Goal: Information Seeking & Learning: Learn about a topic

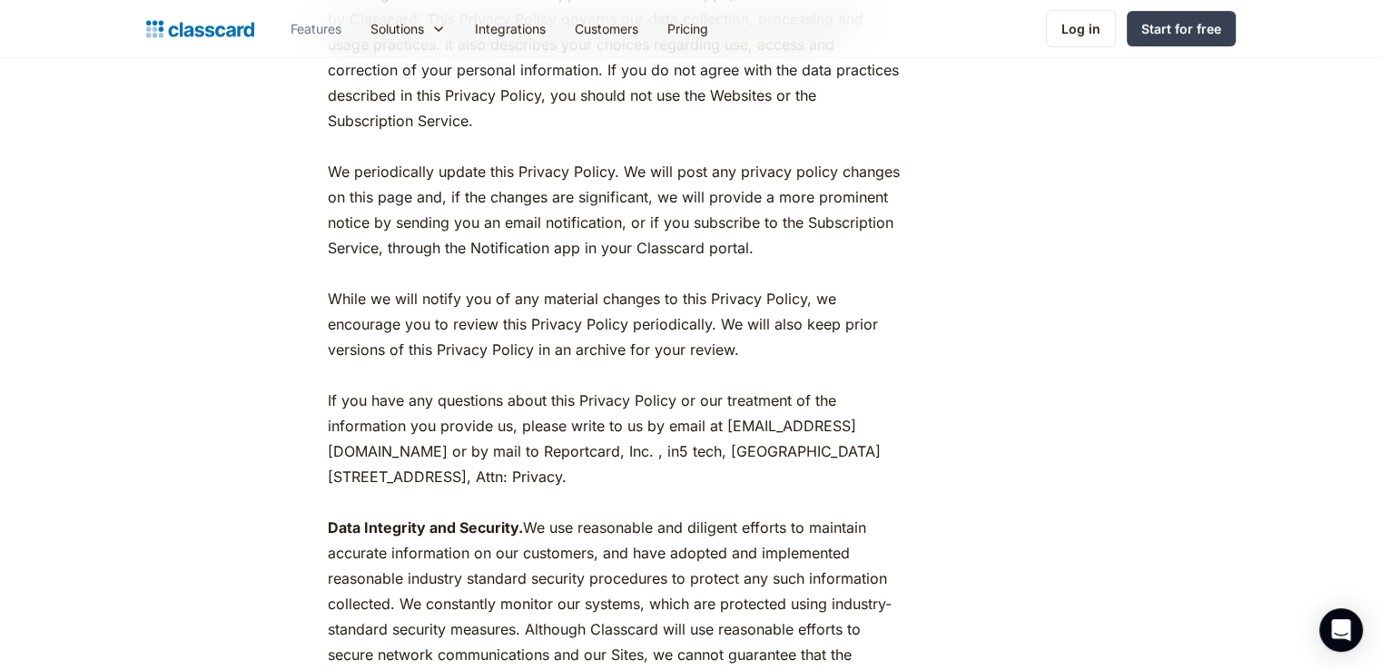
click at [312, 30] on link "Features" at bounding box center [316, 28] width 80 height 41
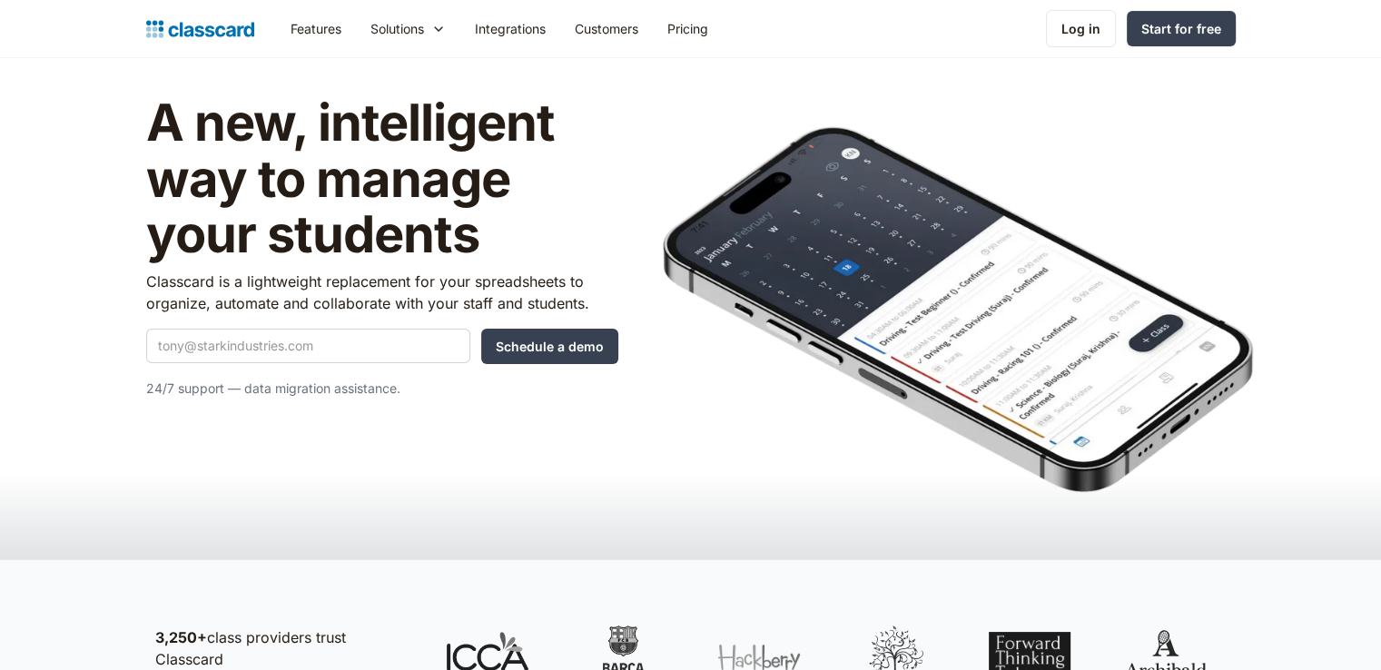
scroll to position [91, 0]
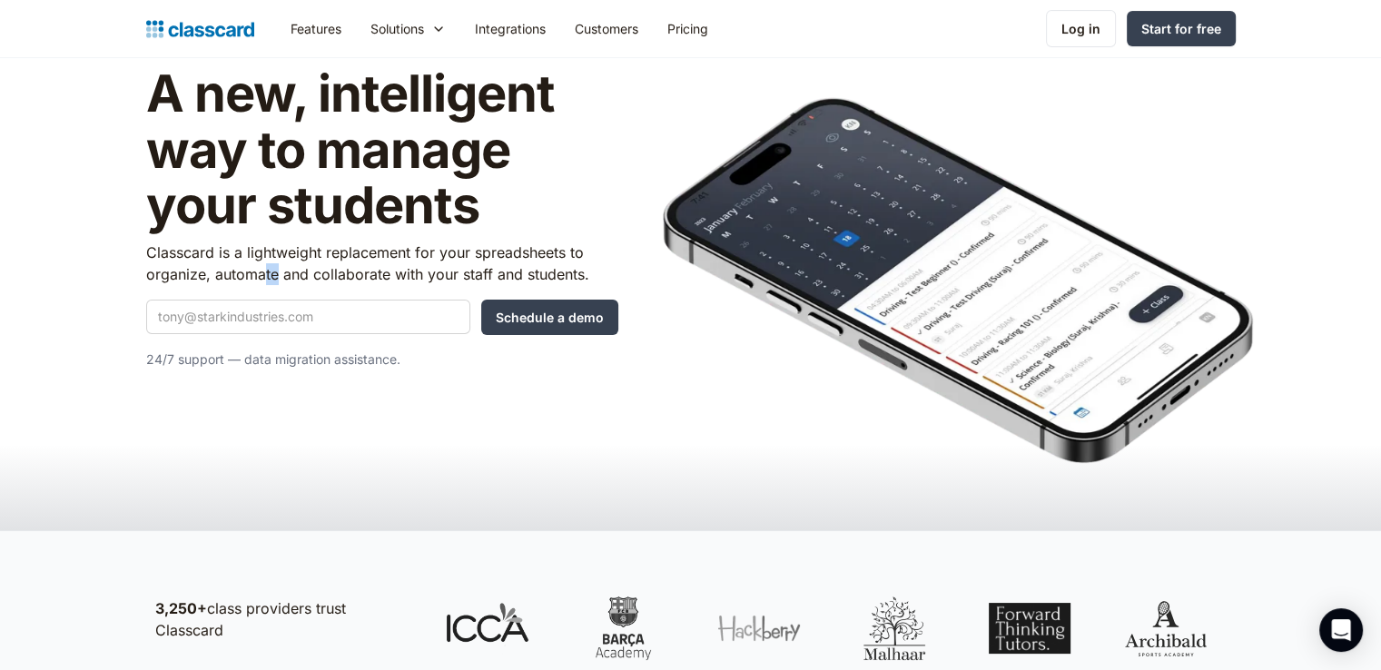
drag, startPoint x: 269, startPoint y: 279, endPoint x: 274, endPoint y: 288, distance: 10.6
click at [274, 288] on div "A new, intelligent way to manage your students Classcard is a lightweight repla…" at bounding box center [382, 225] width 472 height 319
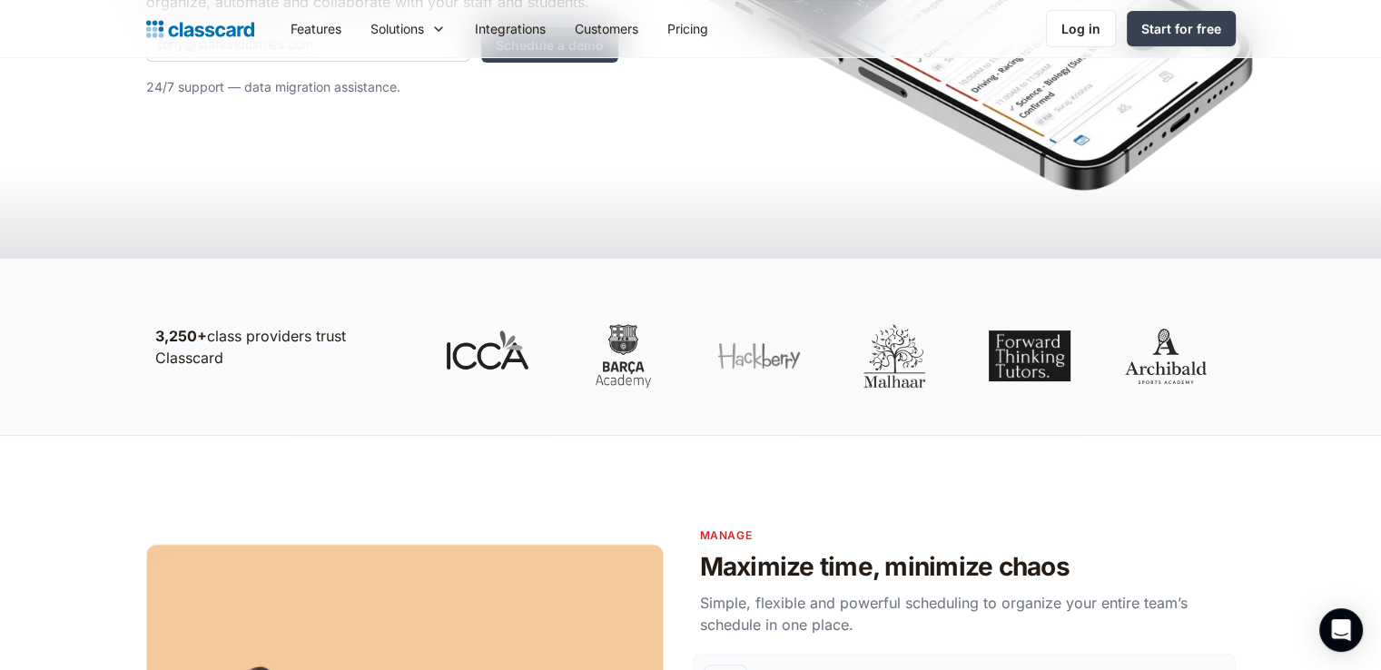
click at [274, 282] on div "3,250+ class providers trust Classcard" at bounding box center [690, 347] width 1381 height 178
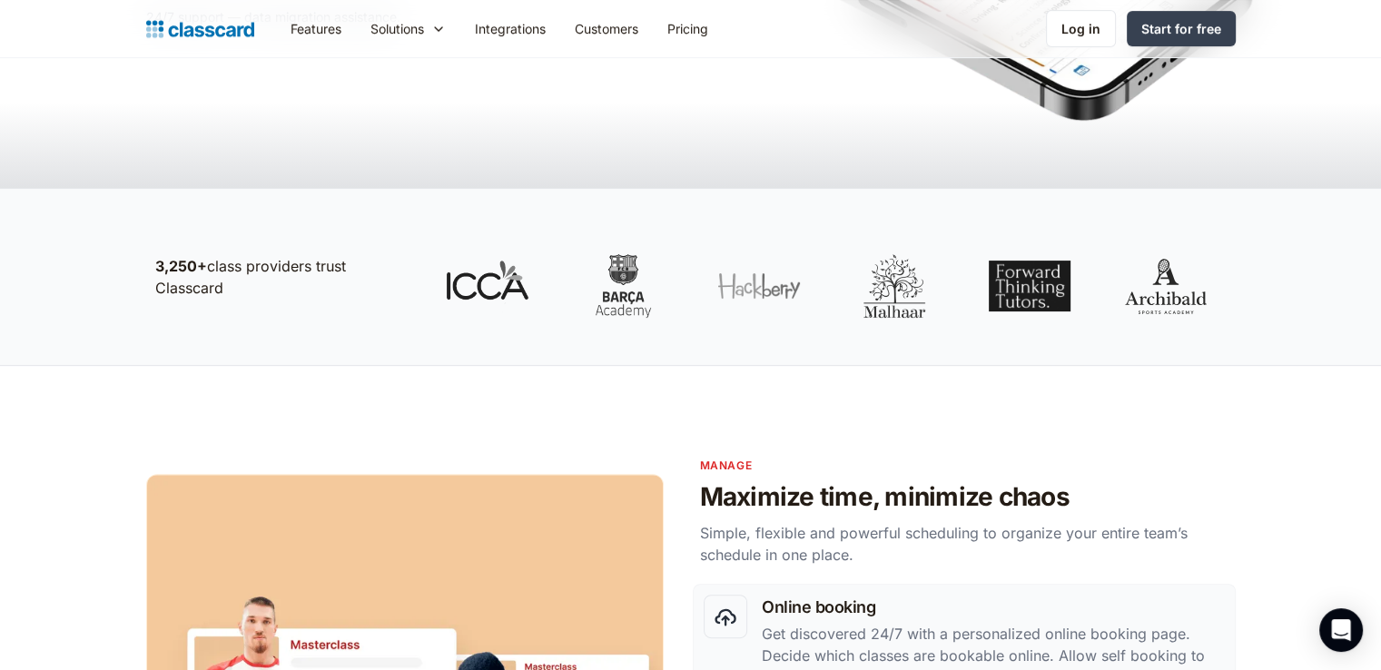
scroll to position [454, 0]
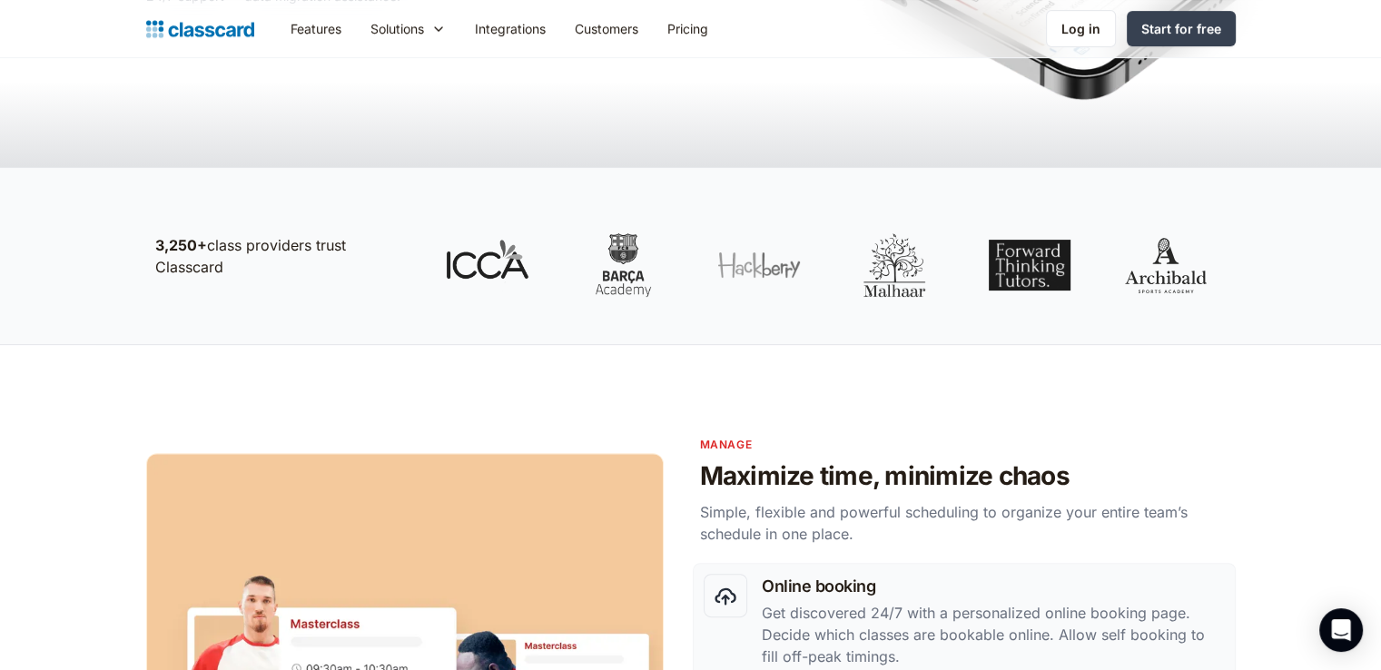
click at [268, 266] on p "3,250+ class providers trust Classcard" at bounding box center [282, 256] width 254 height 44
click at [268, 268] on p "3,250+ class providers trust Classcard" at bounding box center [282, 256] width 254 height 44
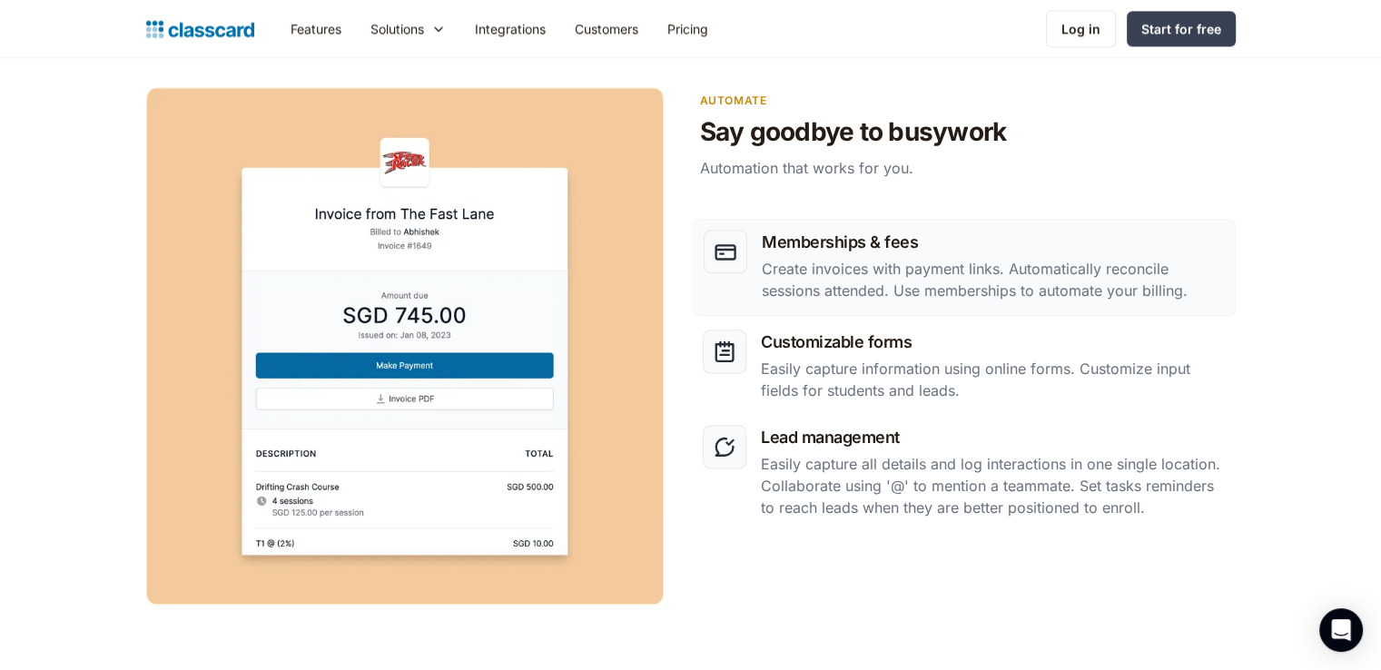
scroll to position [2253, 0]
click at [1103, 178] on div "Memberships & fees Create invoices with payment links. Automatically reconcile …" at bounding box center [691, 373] width 1090 height 519
click at [1104, 178] on div "Memberships & fees Create invoices with payment links. Automatically reconcile …" at bounding box center [691, 373] width 1090 height 519
click at [1112, 180] on div "Memberships & fees Create invoices with payment links. Automatically reconcile …" at bounding box center [691, 373] width 1090 height 519
click at [1123, 182] on div "Memberships & fees Create invoices with payment links. Automatically reconcile …" at bounding box center [691, 373] width 1090 height 519
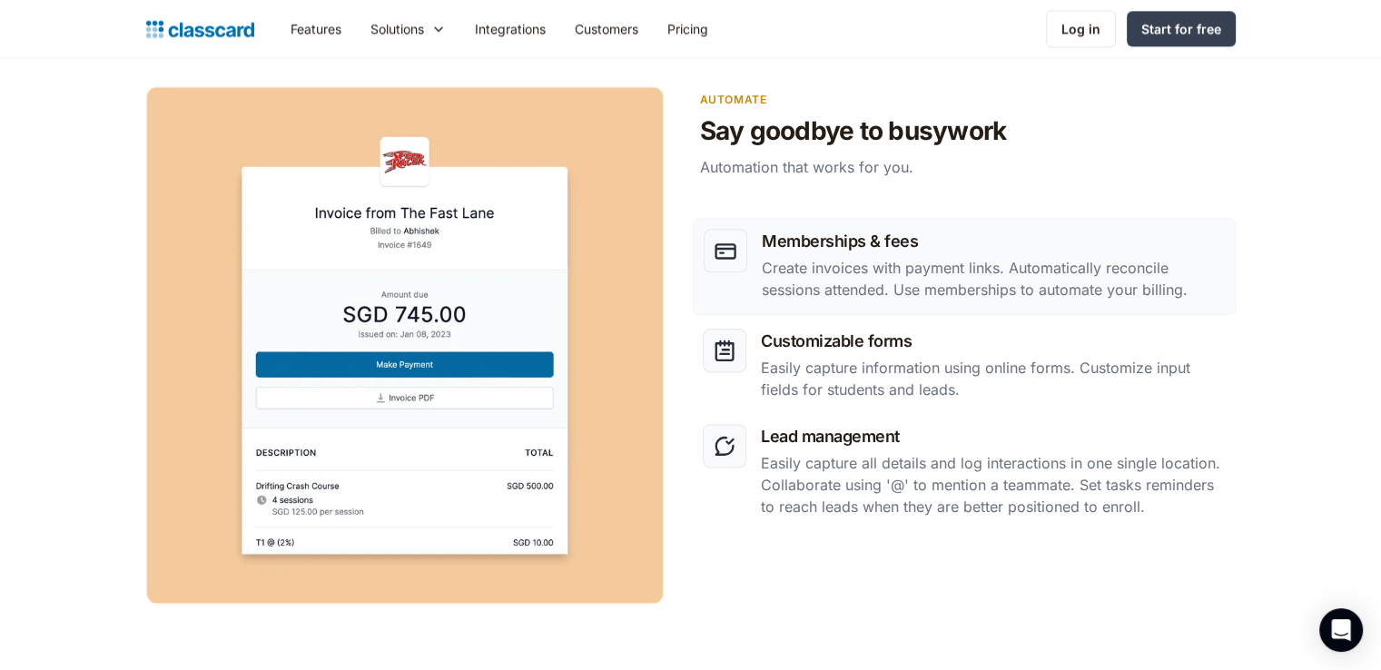
click at [1224, 201] on div "Memberships & fees Create invoices with payment links. Automatically reconcile …" at bounding box center [691, 373] width 1090 height 519
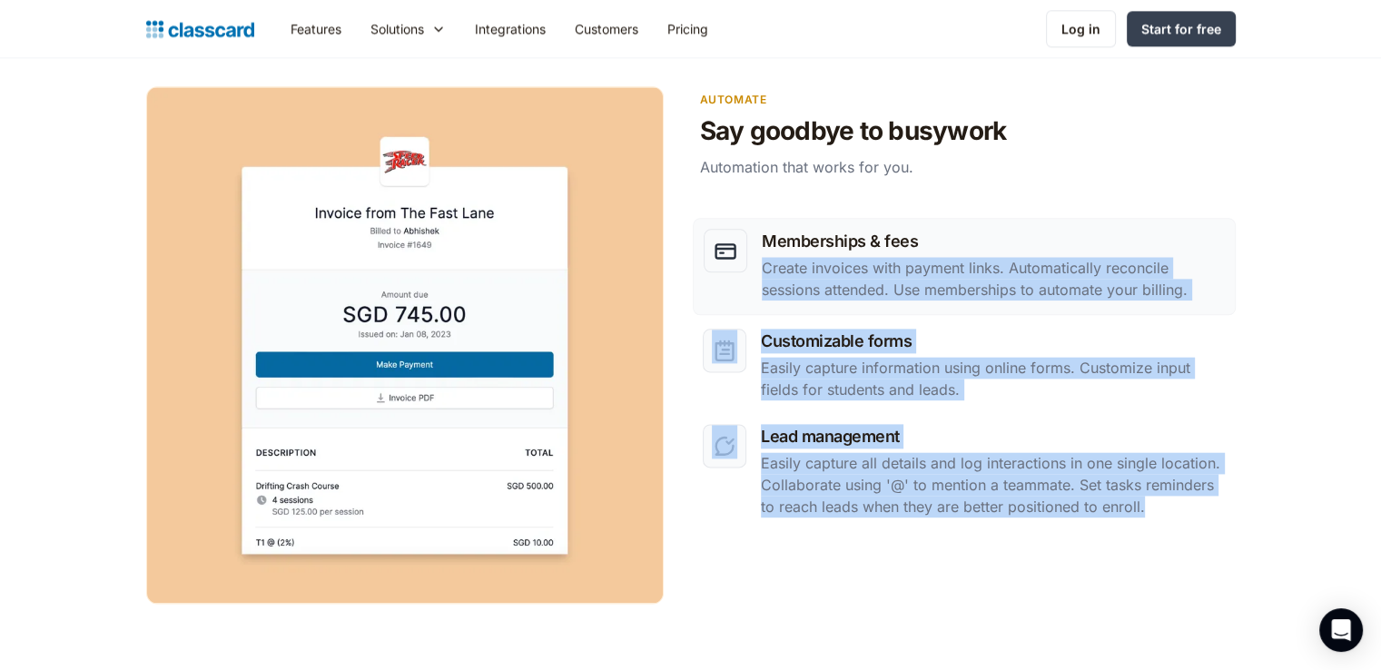
click at [1268, 375] on section "Automate Say goodbye to busywork Automation that works for you. Memberships & f…" at bounding box center [690, 352] width 1381 height 705
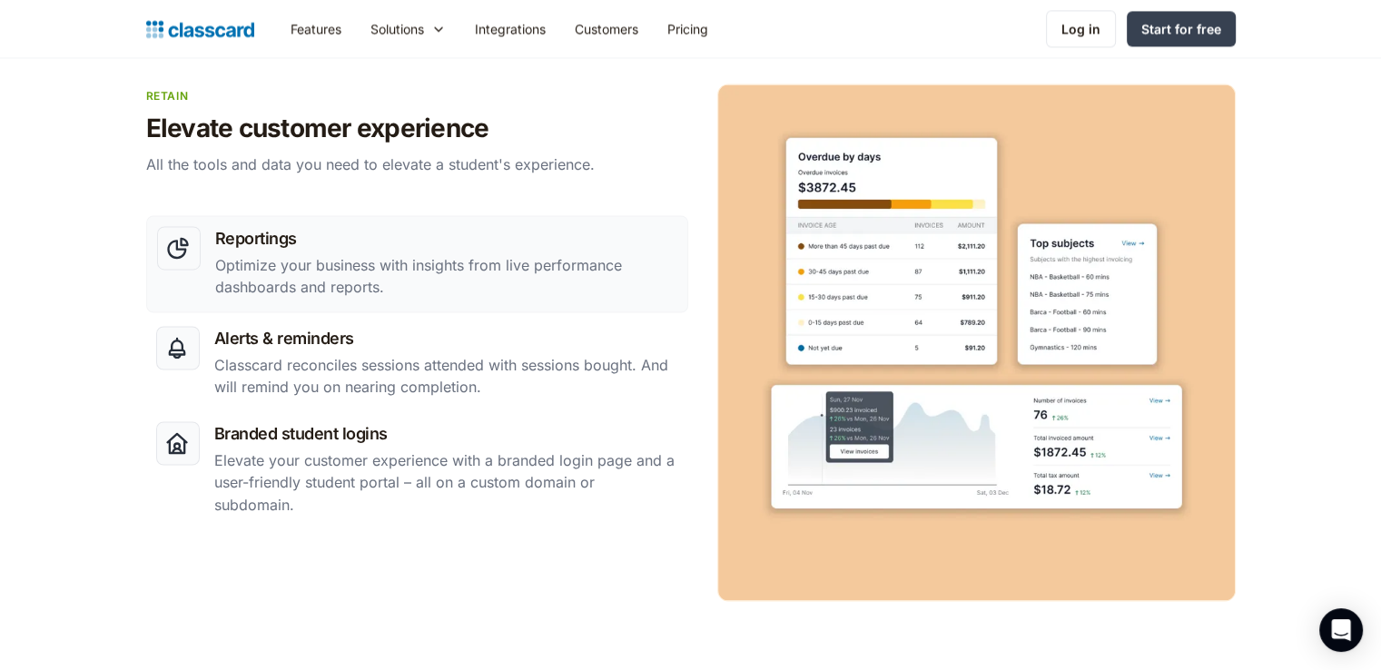
scroll to position [2966, 0]
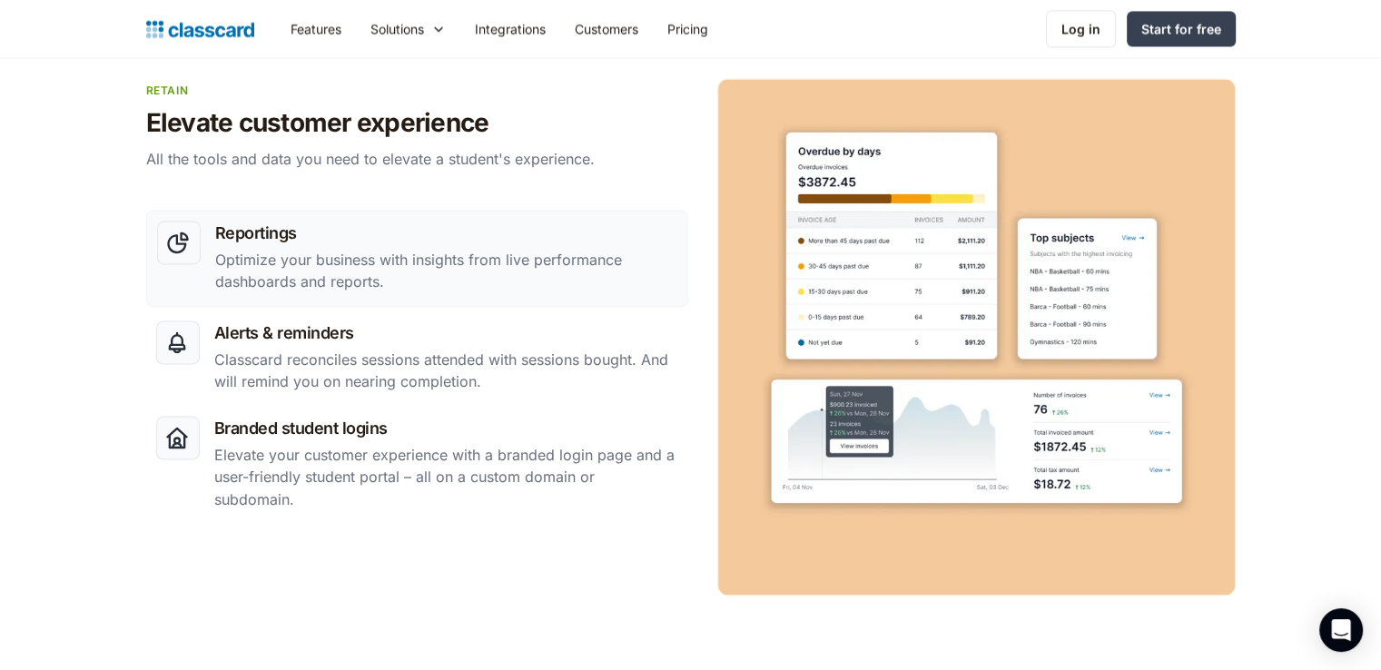
click at [1268, 371] on section "retain Elevate customer experience All the tools and data you need to elevate a…" at bounding box center [690, 389] width 1381 height 796
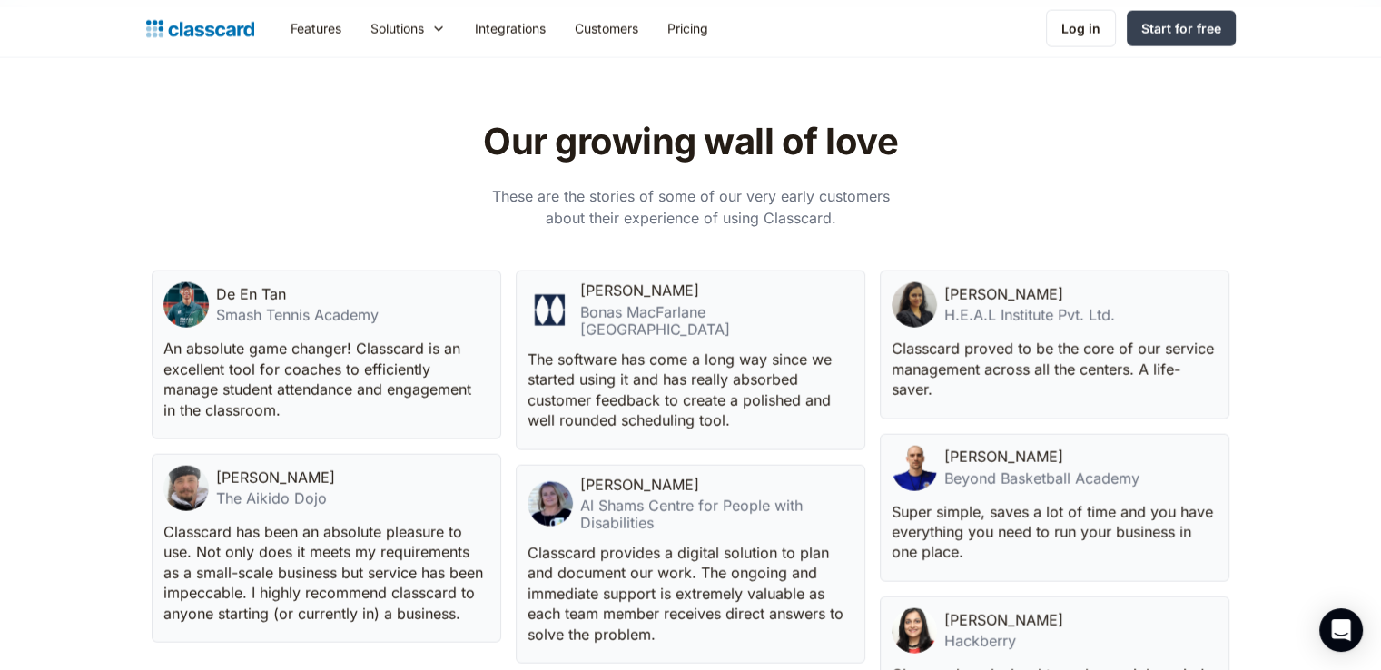
scroll to position [4042, 0]
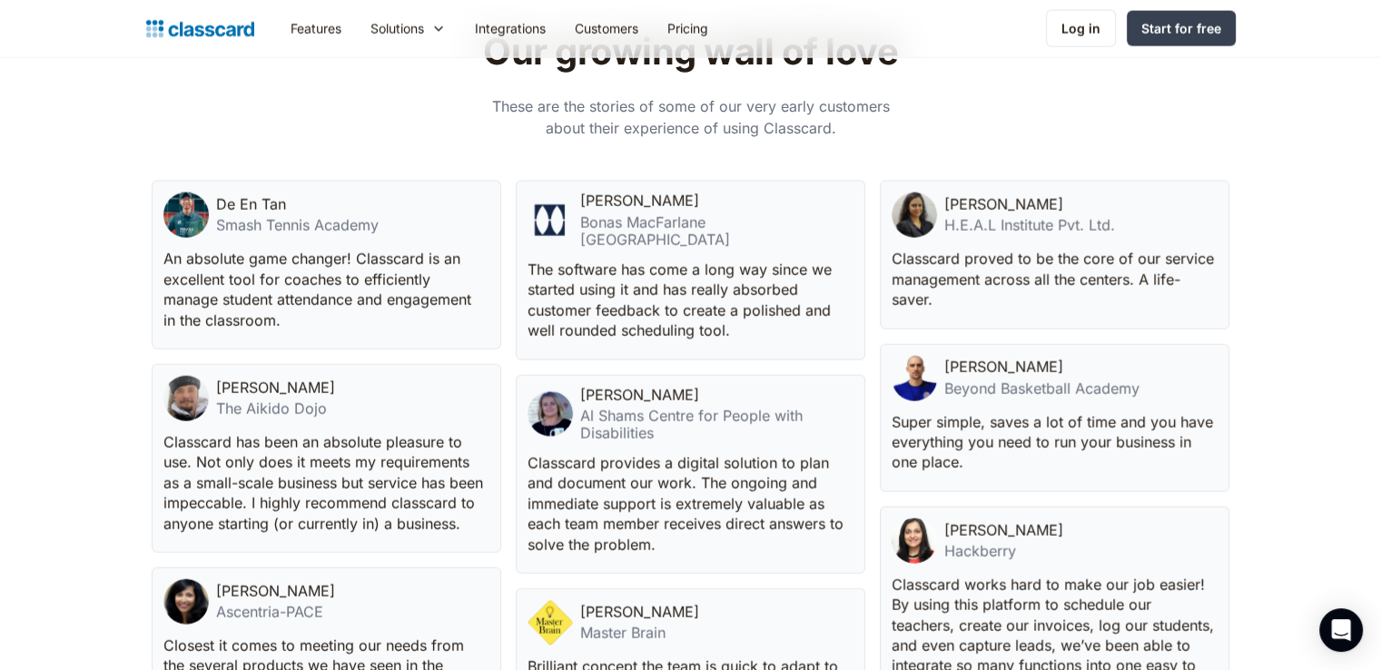
click at [510, 413] on div "De En Tan Smash Tennis Academy An absolute game changer! Classcard is an excell…" at bounding box center [691, 542] width 1079 height 723
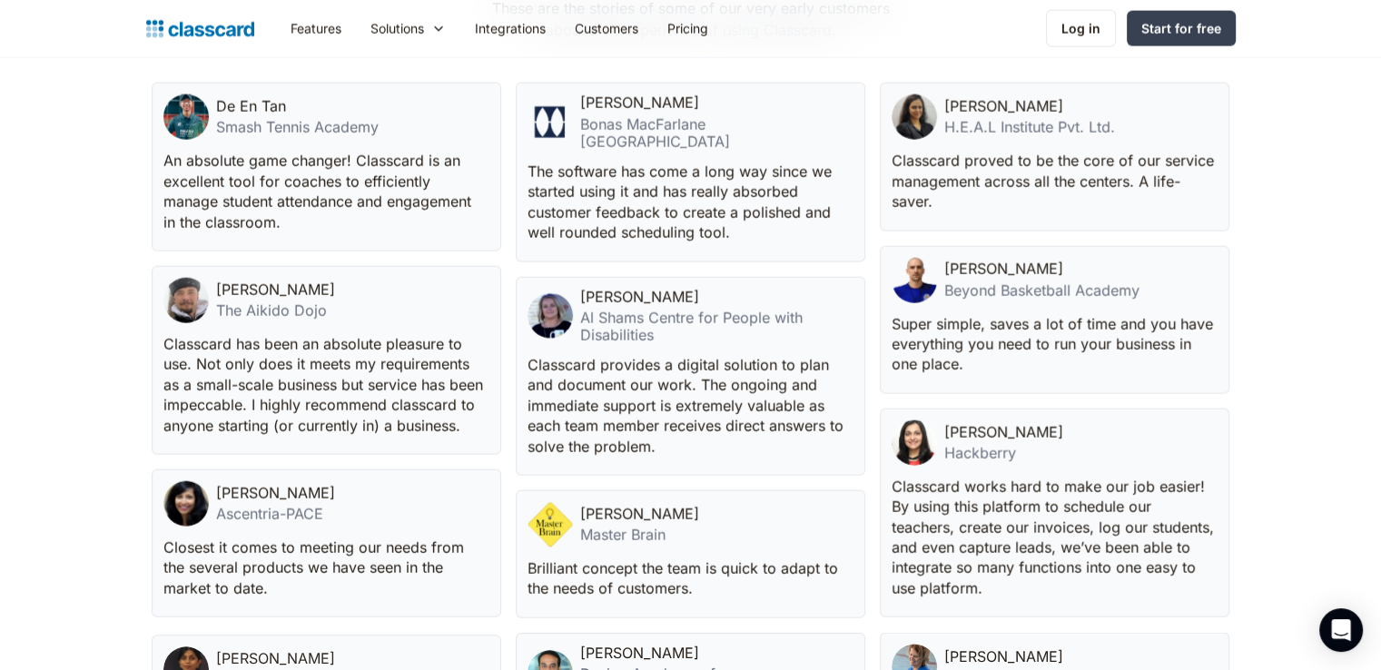
scroll to position [4230, 0]
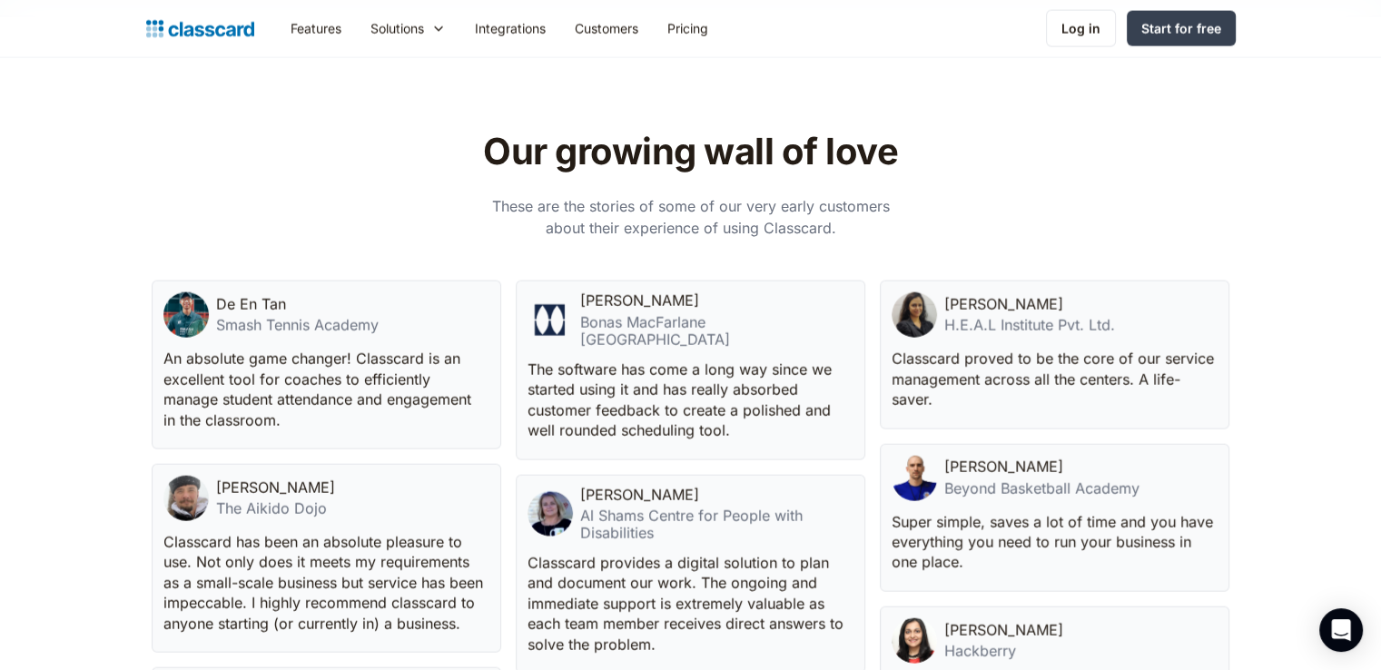
click at [510, 413] on div "De En Tan Smash Tennis Academy An absolute game changer! Classcard is an excell…" at bounding box center [691, 642] width 1079 height 723
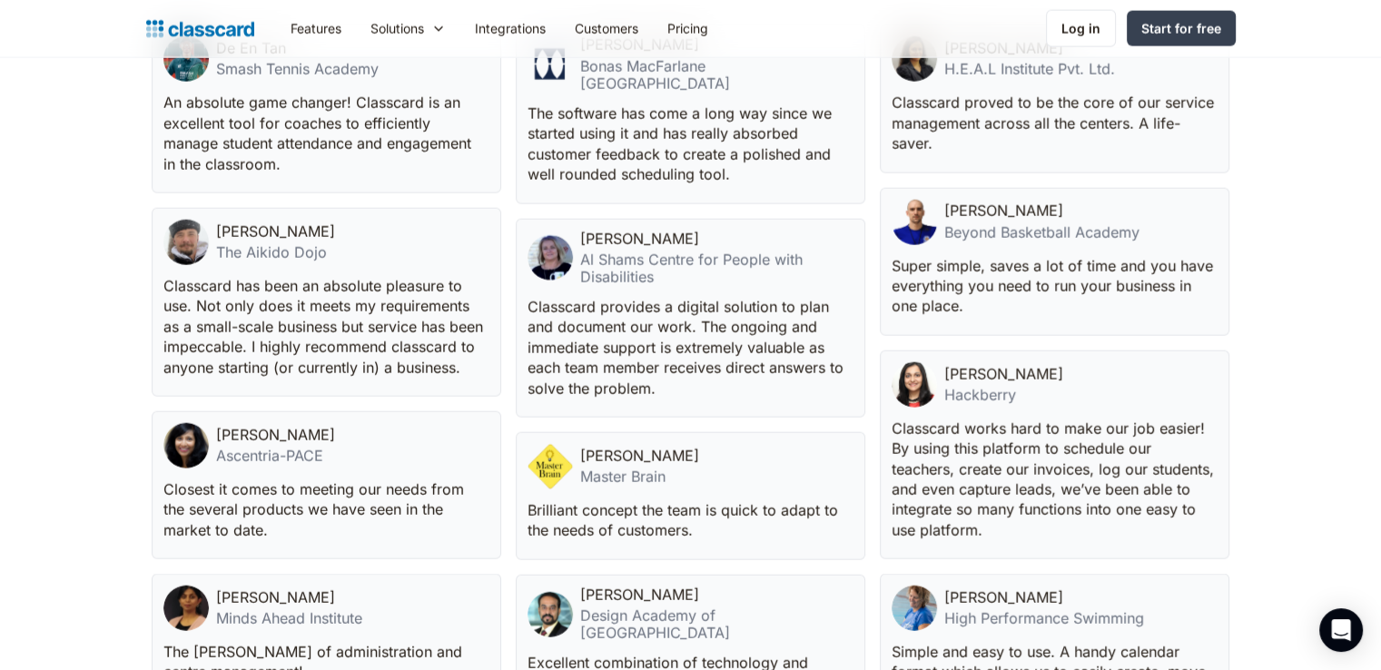
scroll to position [4292, 0]
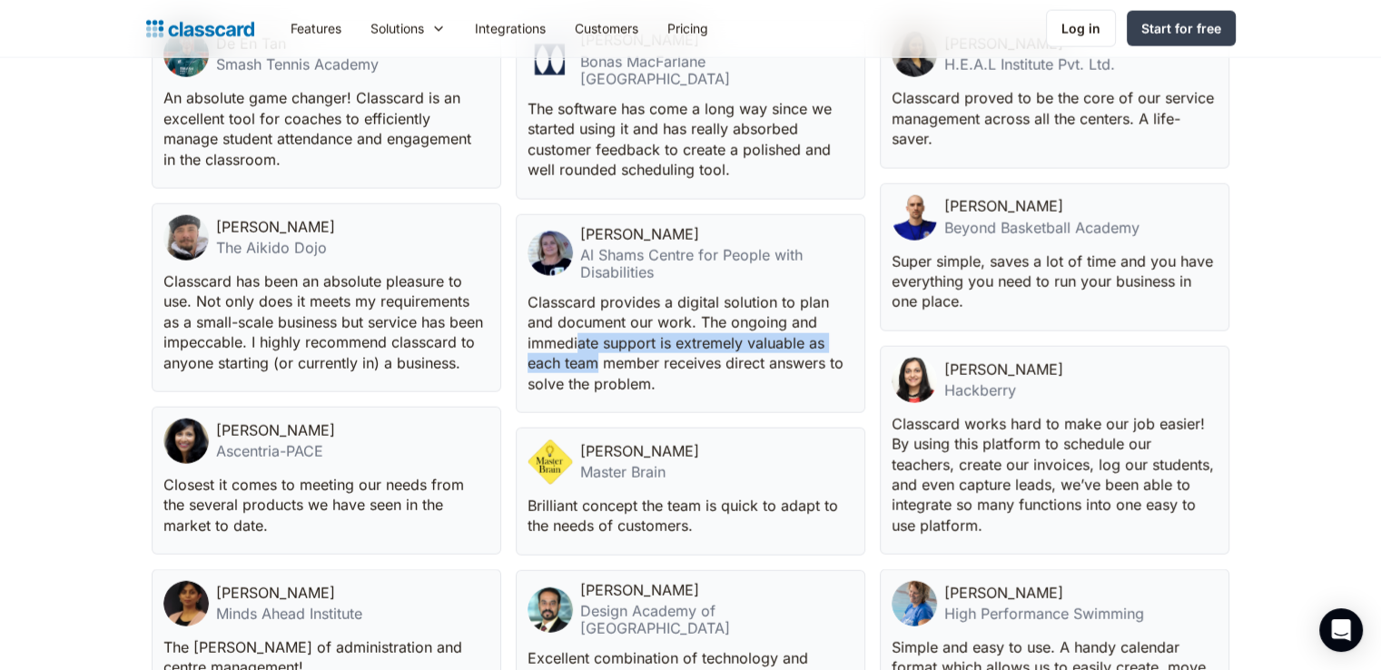
drag, startPoint x: 578, startPoint y: 337, endPoint x: 614, endPoint y: 351, distance: 38.8
click at [614, 351] on p "Classcard provides a digital solution to plan and document our work. The ongoin…" at bounding box center [689, 343] width 322 height 102
drag, startPoint x: 614, startPoint y: 351, endPoint x: 628, endPoint y: 364, distance: 19.3
click at [628, 364] on p "Classcard provides a digital solution to plan and document our work. The ongoin…" at bounding box center [689, 343] width 322 height 102
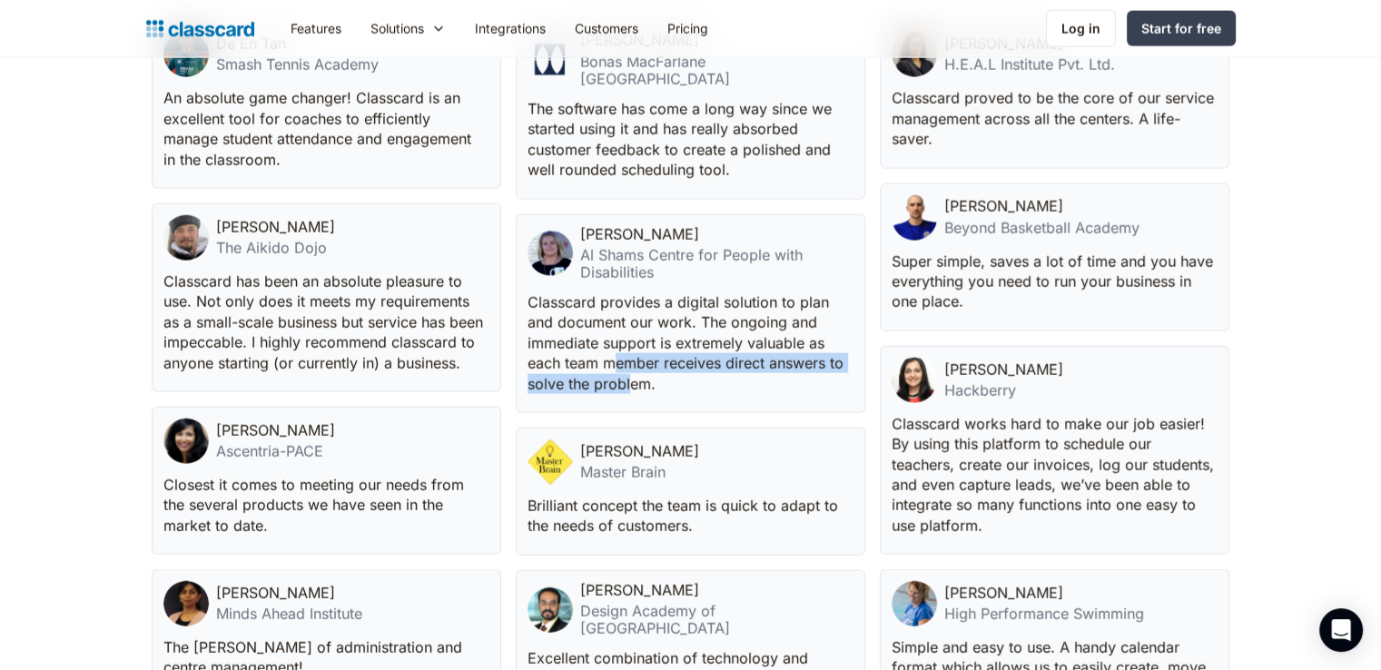
click at [628, 364] on p "Classcard provides a digital solution to plan and document our work. The ongoin…" at bounding box center [689, 343] width 322 height 102
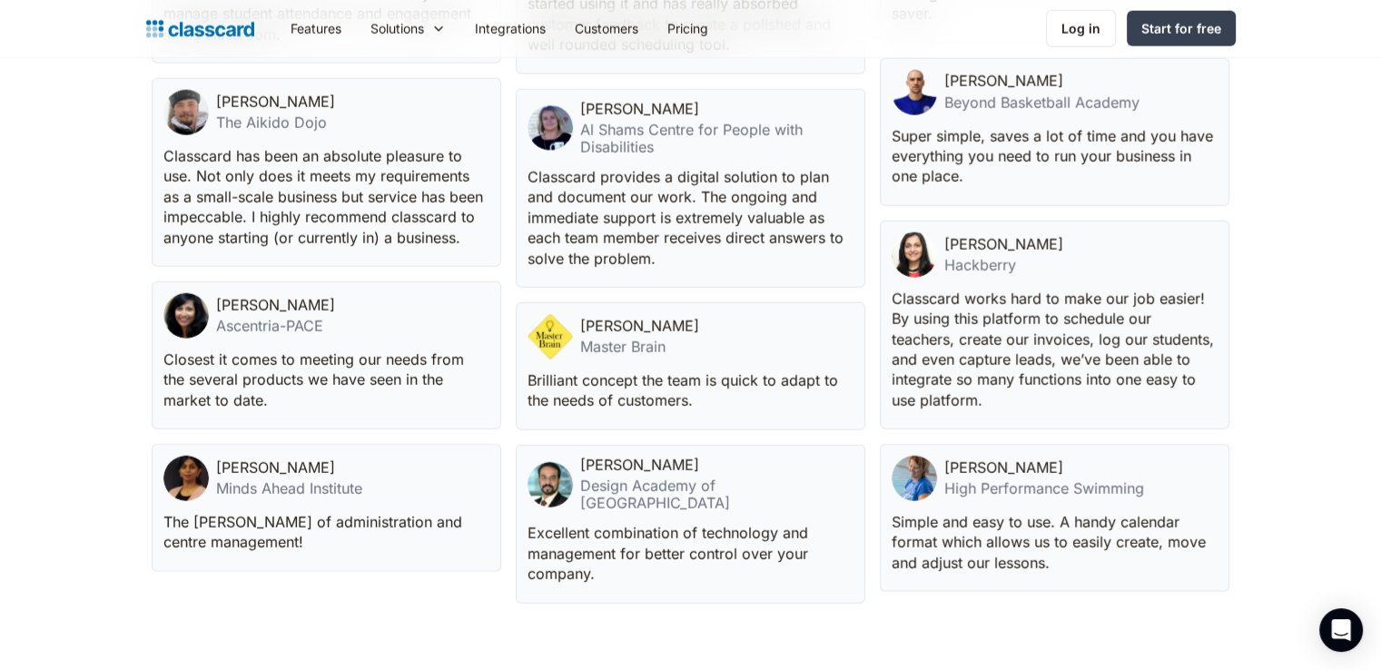
scroll to position [4439, 0]
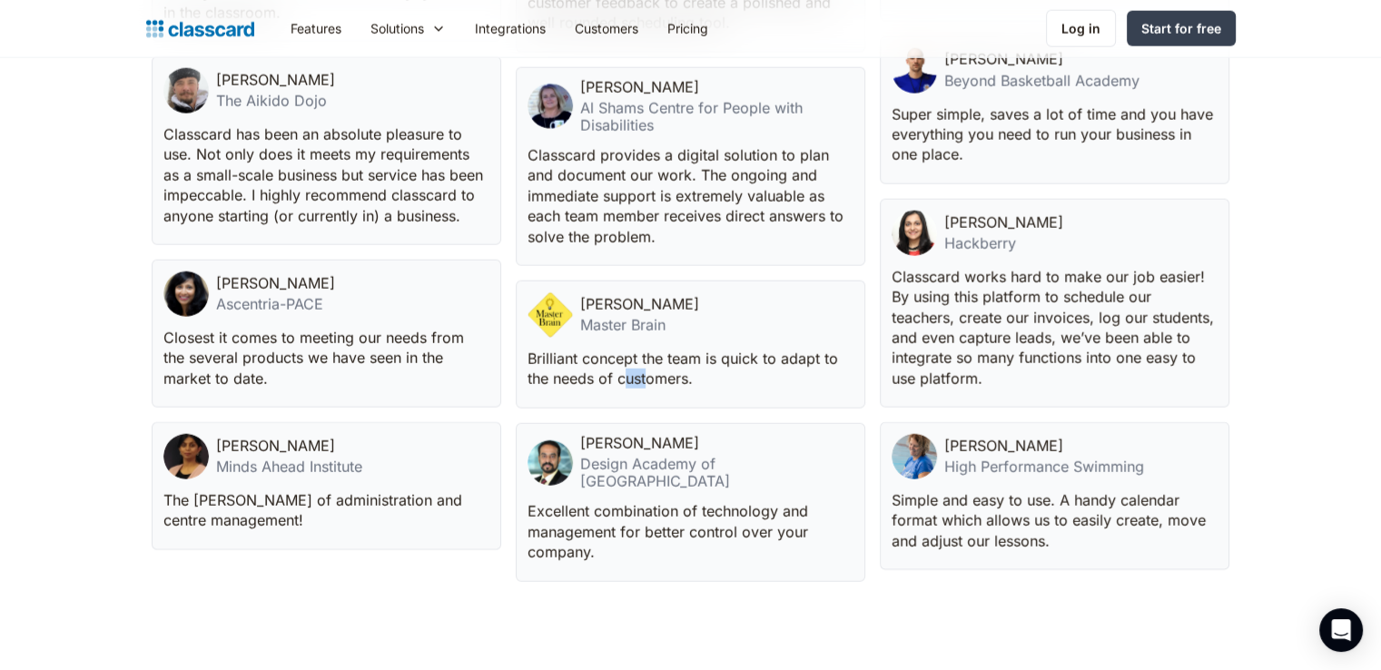
drag, startPoint x: 628, startPoint y: 364, endPoint x: 651, endPoint y: 365, distance: 23.6
click at [651, 365] on p "Brilliant concept the team is quick to adapt to the needs of customers." at bounding box center [689, 369] width 322 height 41
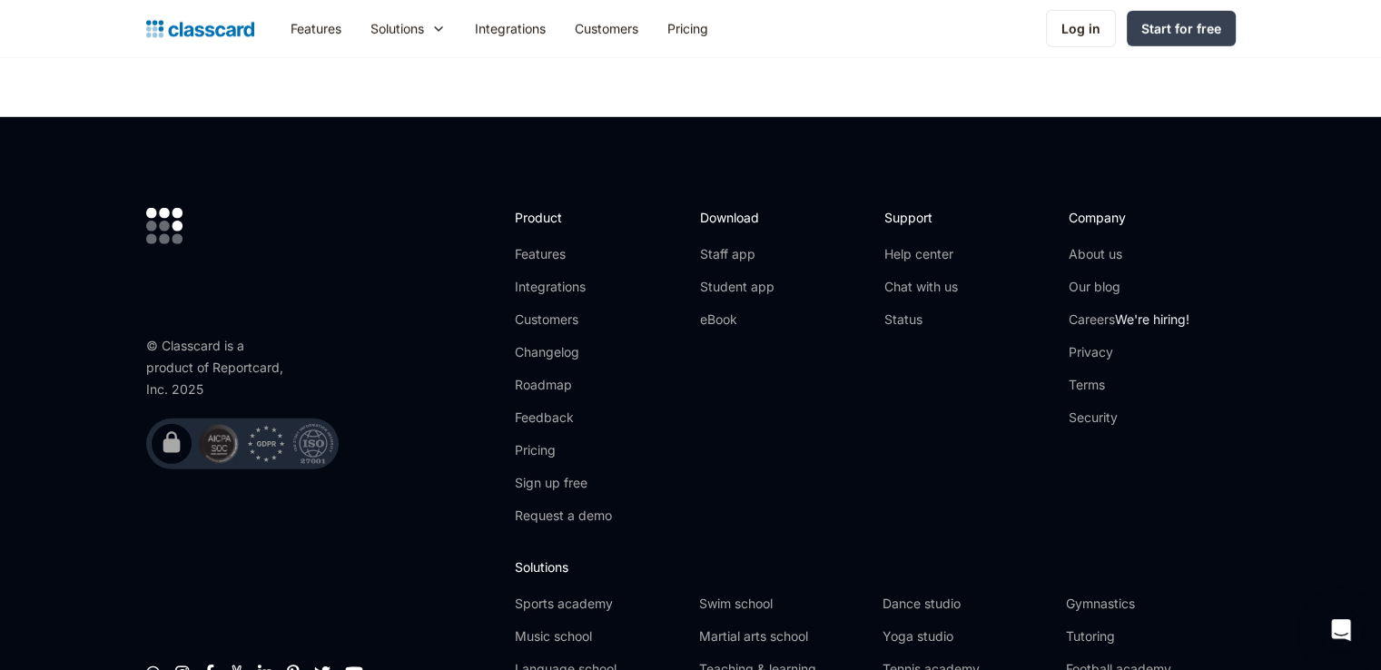
scroll to position [5446, 0]
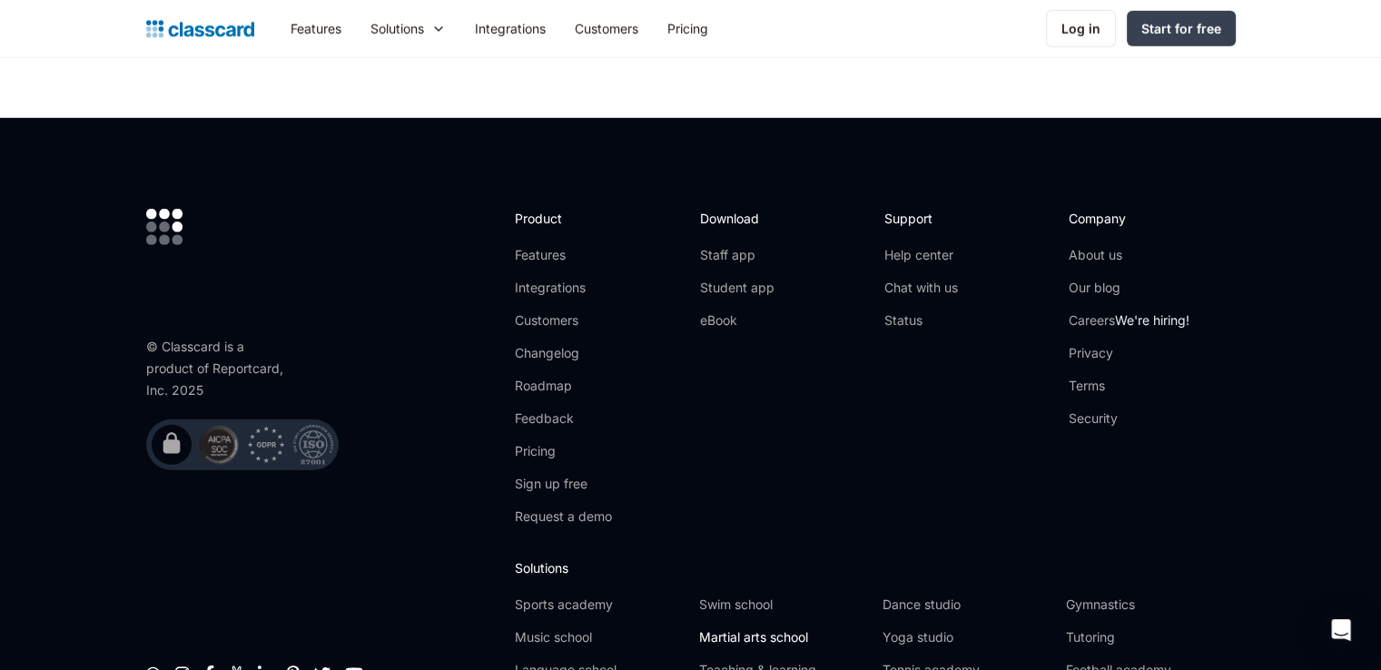
click at [797, 628] on link "Martial arts school" at bounding box center [782, 637] width 169 height 18
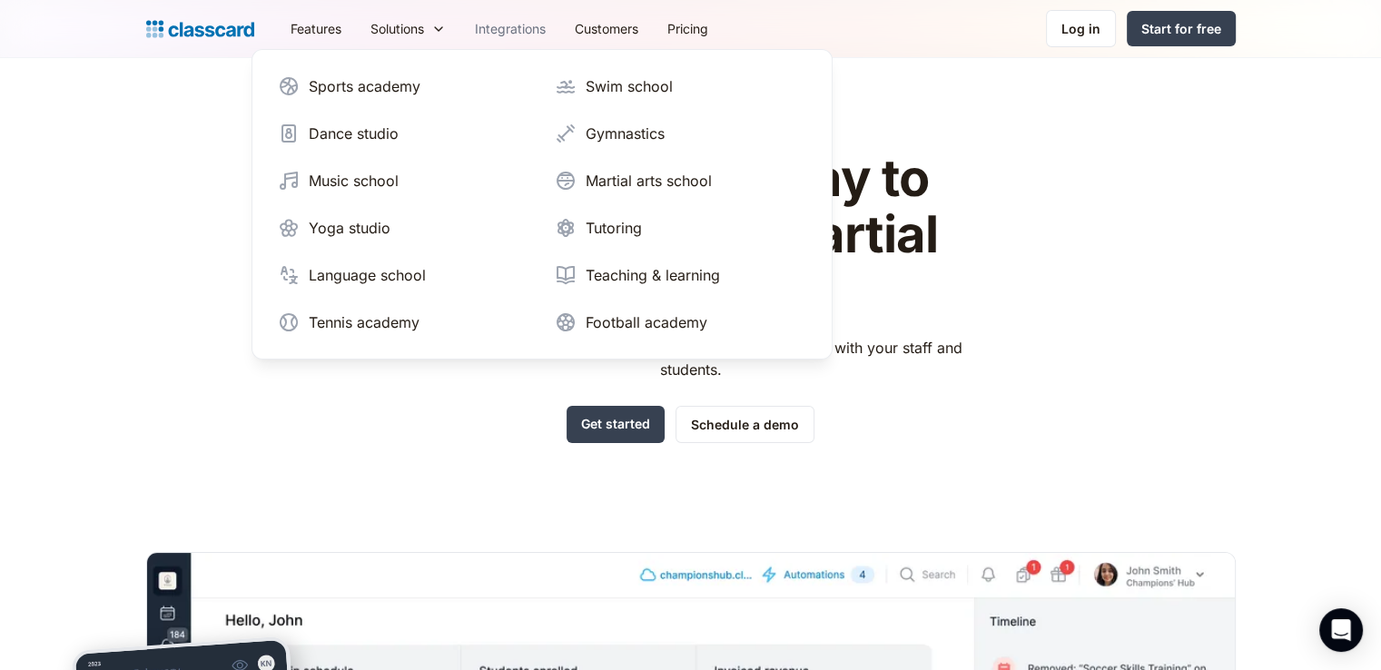
click at [516, 37] on link "Integrations" at bounding box center [510, 28] width 100 height 41
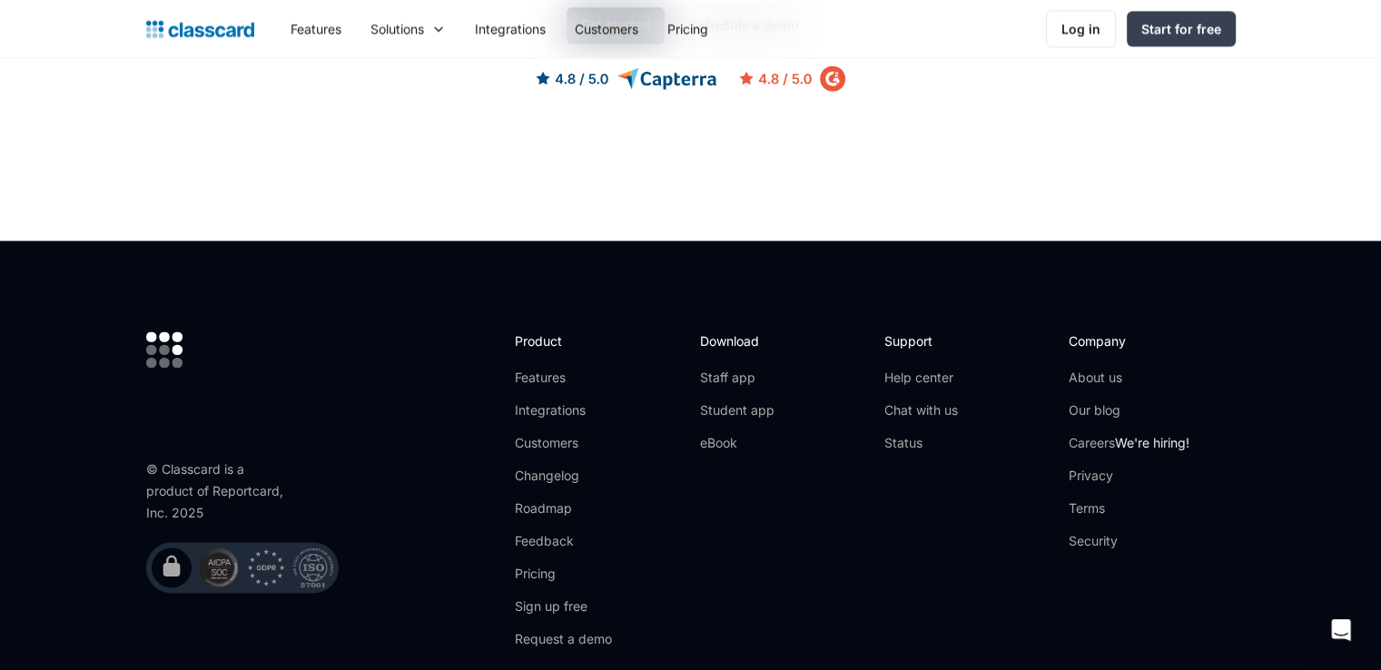
scroll to position [2477, 0]
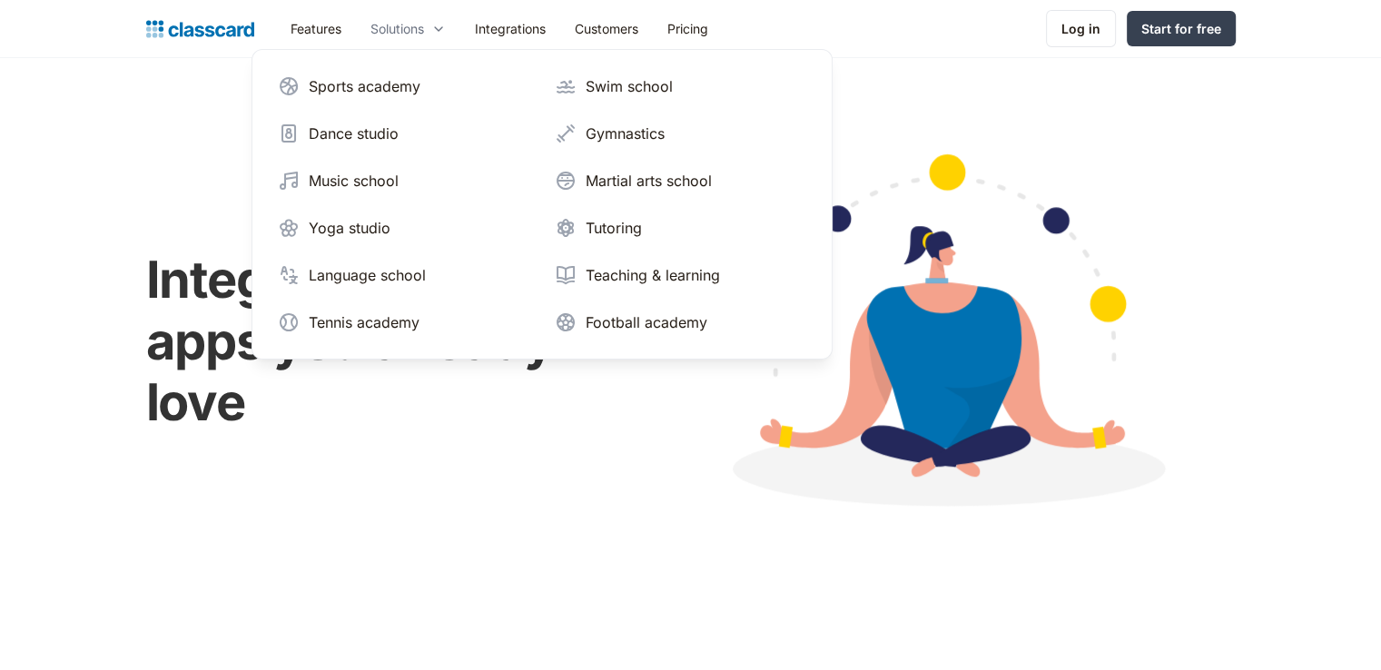
click at [416, 27] on div "Solutions" at bounding box center [398, 28] width 54 height 19
click at [409, 42] on div "Solutions" at bounding box center [408, 28] width 104 height 41
click at [366, 184] on div "Music school" at bounding box center [354, 181] width 90 height 22
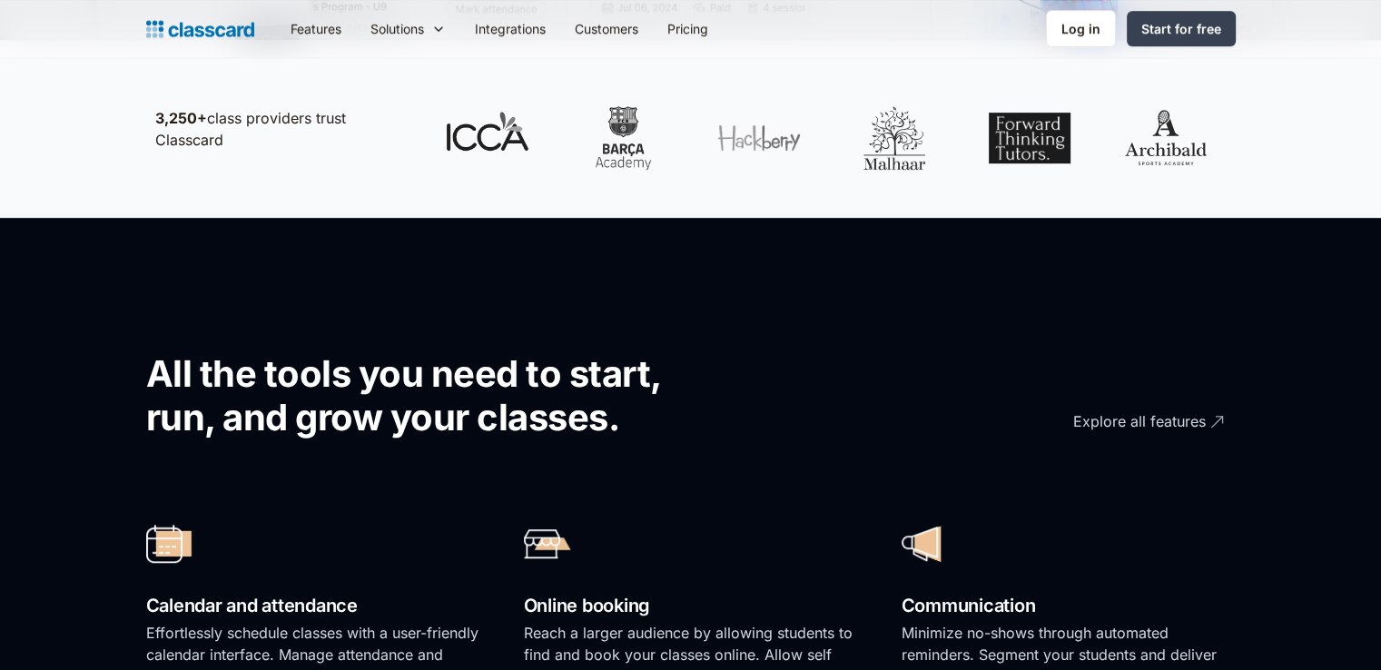
scroll to position [1181, 0]
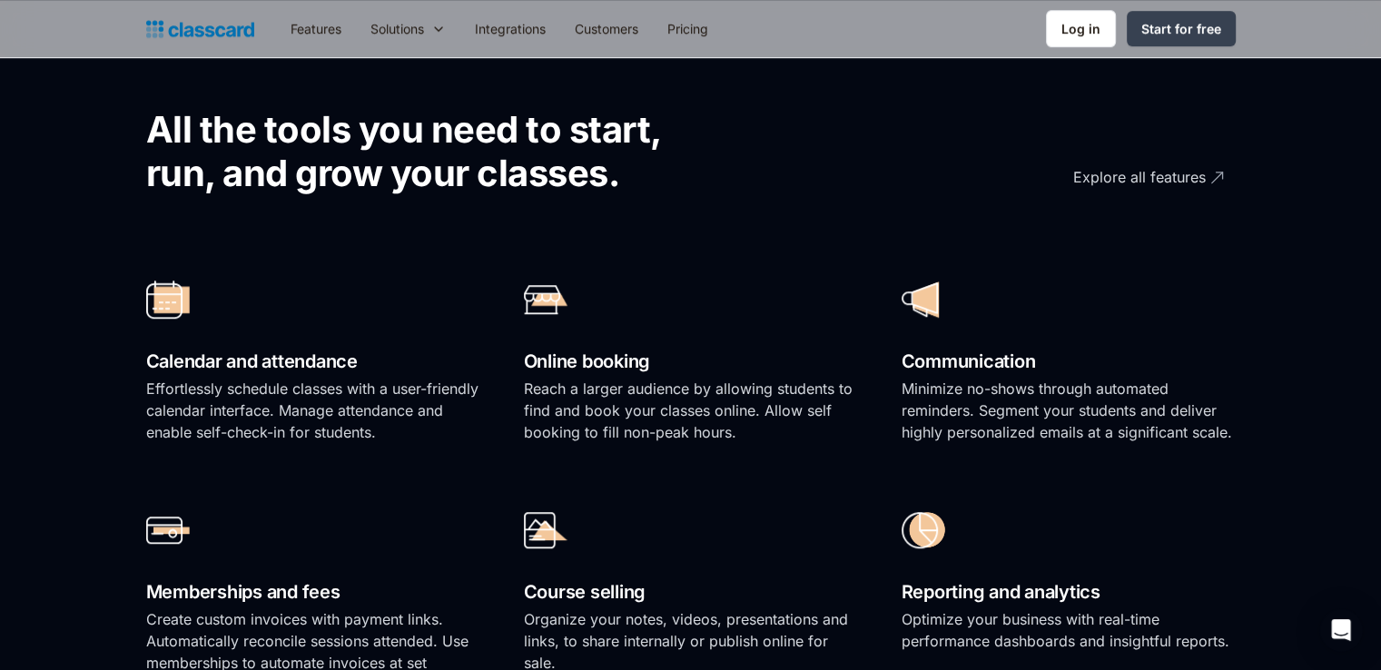
drag, startPoint x: 265, startPoint y: 391, endPoint x: 286, endPoint y: 453, distance: 65.2
click at [286, 453] on div "Calendar and attendance Effortlessly schedule classes with a user-friendly cale…" at bounding box center [313, 365] width 334 height 194
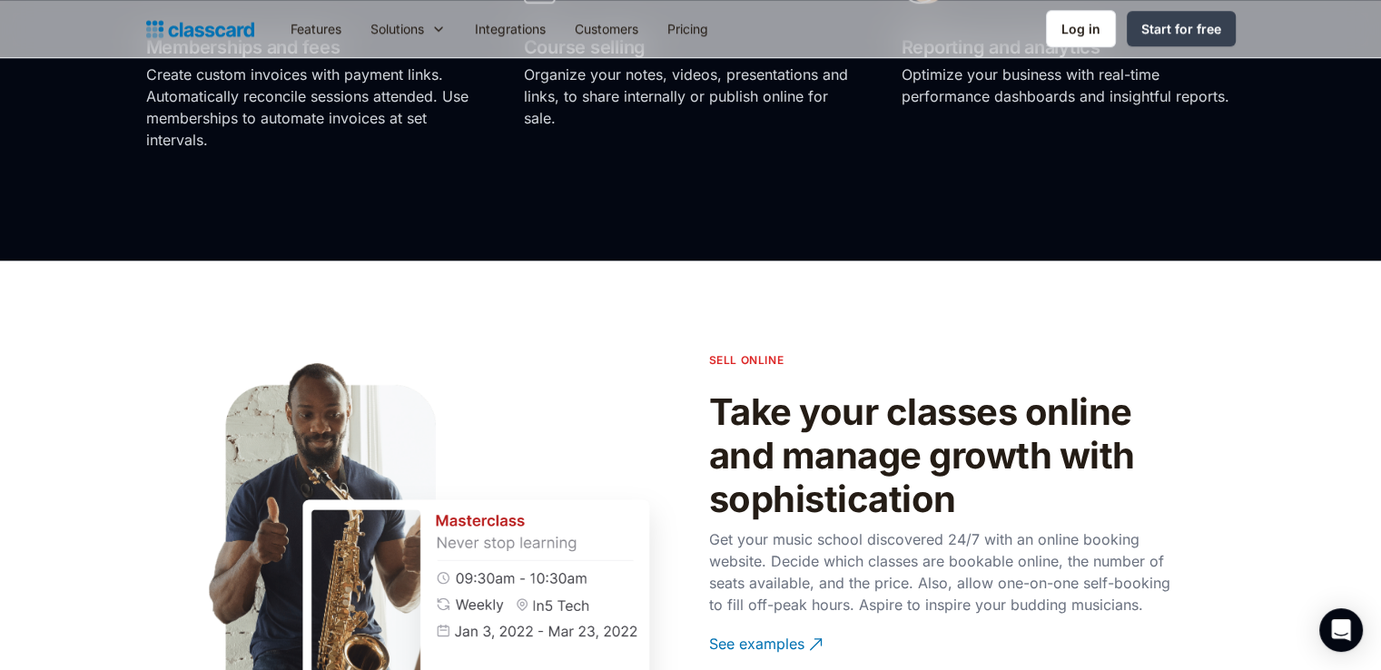
scroll to position [1816, 0]
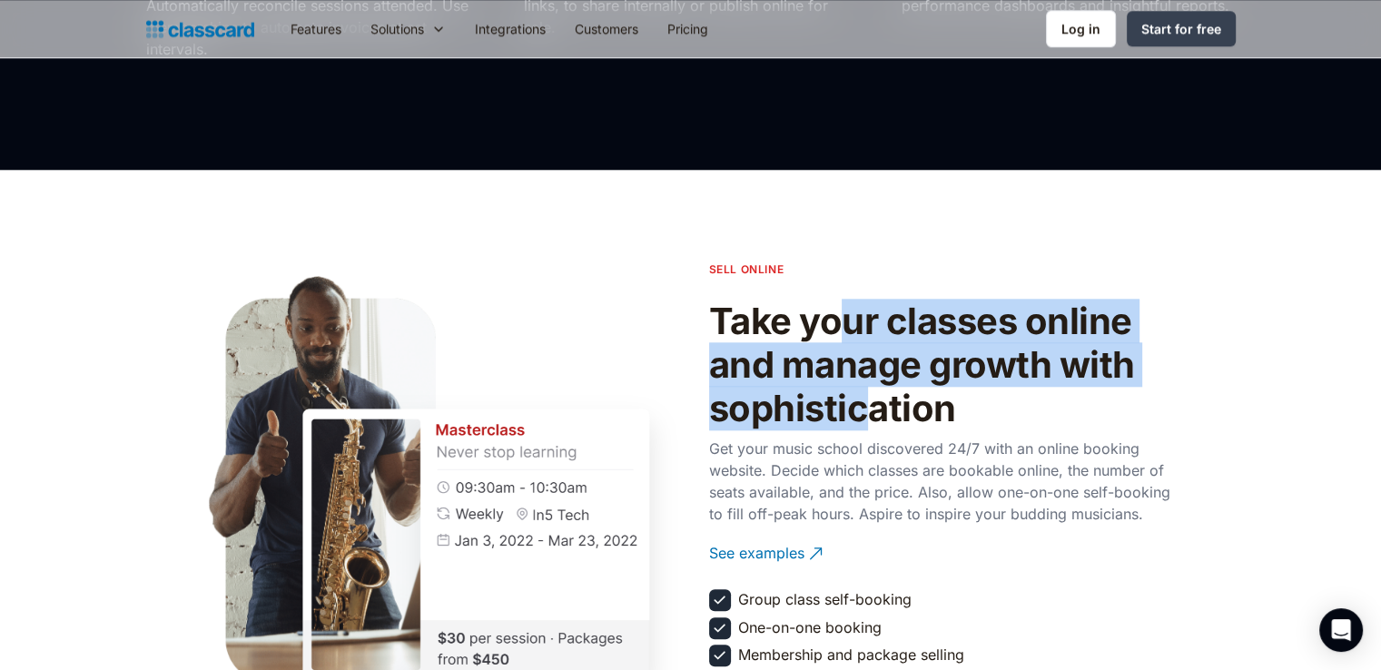
drag, startPoint x: 843, startPoint y: 332, endPoint x: 861, endPoint y: 422, distance: 92.6
click at [861, 422] on h2 "Take your classes online and manage growth with sophistication" at bounding box center [945, 365] width 472 height 131
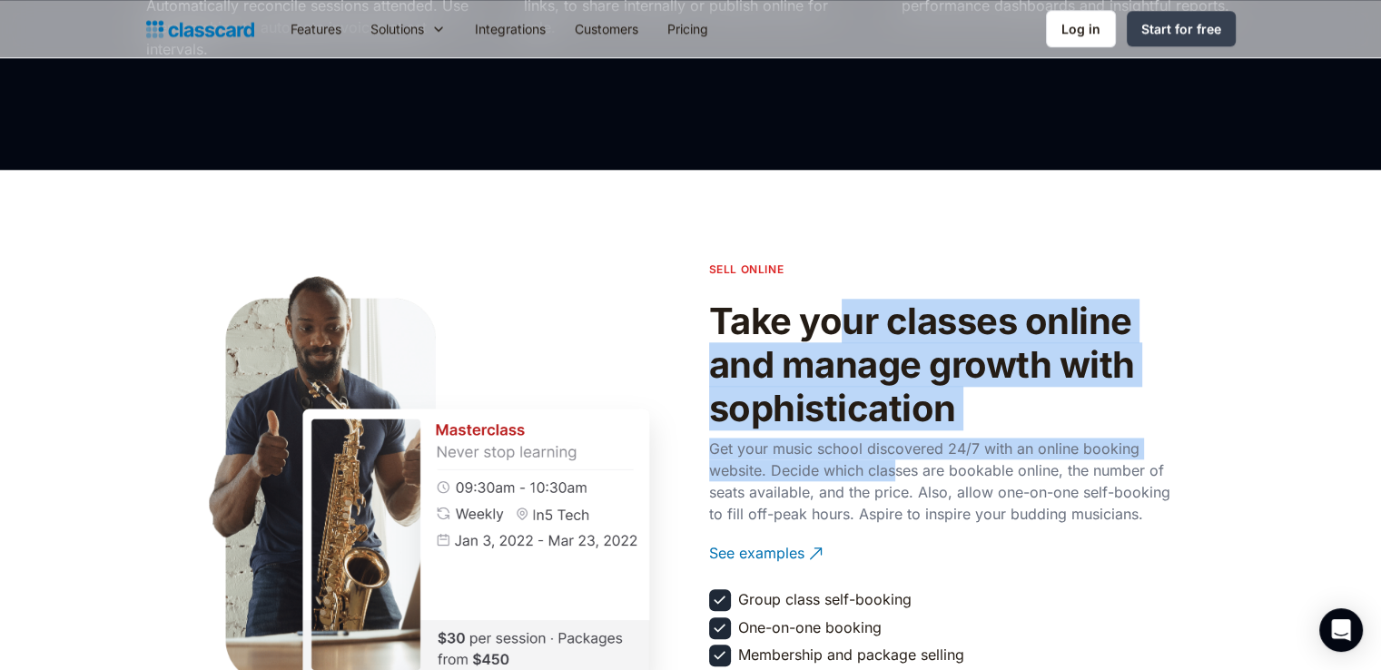
drag, startPoint x: 850, startPoint y: 313, endPoint x: 897, endPoint y: 460, distance: 154.5
click at [897, 460] on div "sell online Take your classes online and manage growth with sophistication Get …" at bounding box center [945, 466] width 472 height 411
click at [897, 459] on p "Get your music school discovered 24/7 with an online booking website. Decide wh…" at bounding box center [945, 481] width 472 height 87
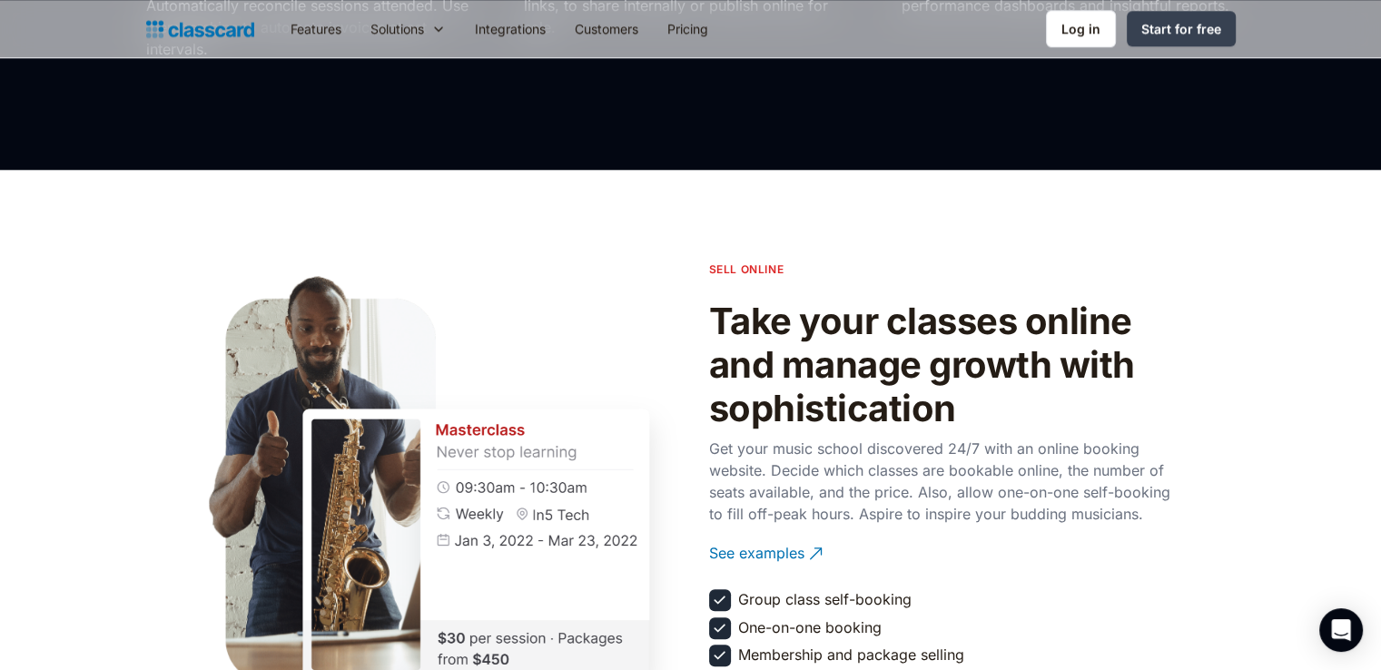
scroll to position [1907, 0]
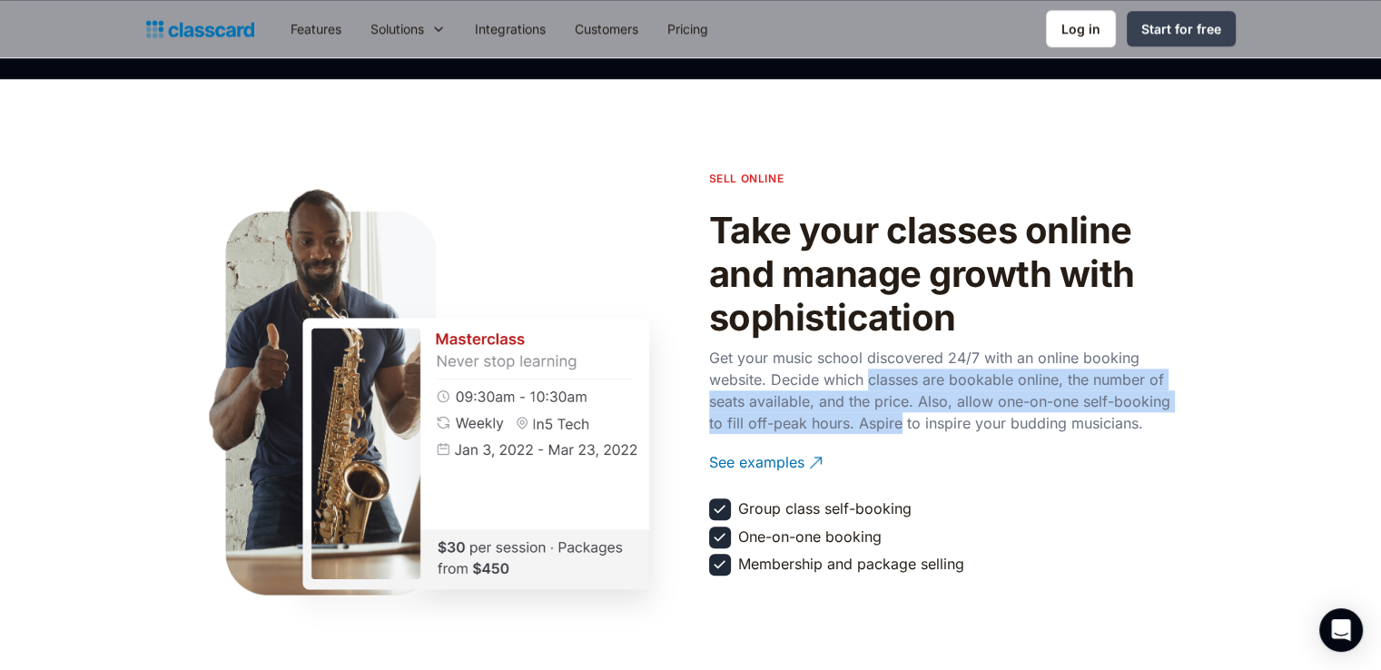
drag, startPoint x: 866, startPoint y: 369, endPoint x: 896, endPoint y: 430, distance: 67.8
click at [896, 430] on p "Get your music school discovered 24/7 with an online booking website. Decide wh…" at bounding box center [945, 390] width 472 height 87
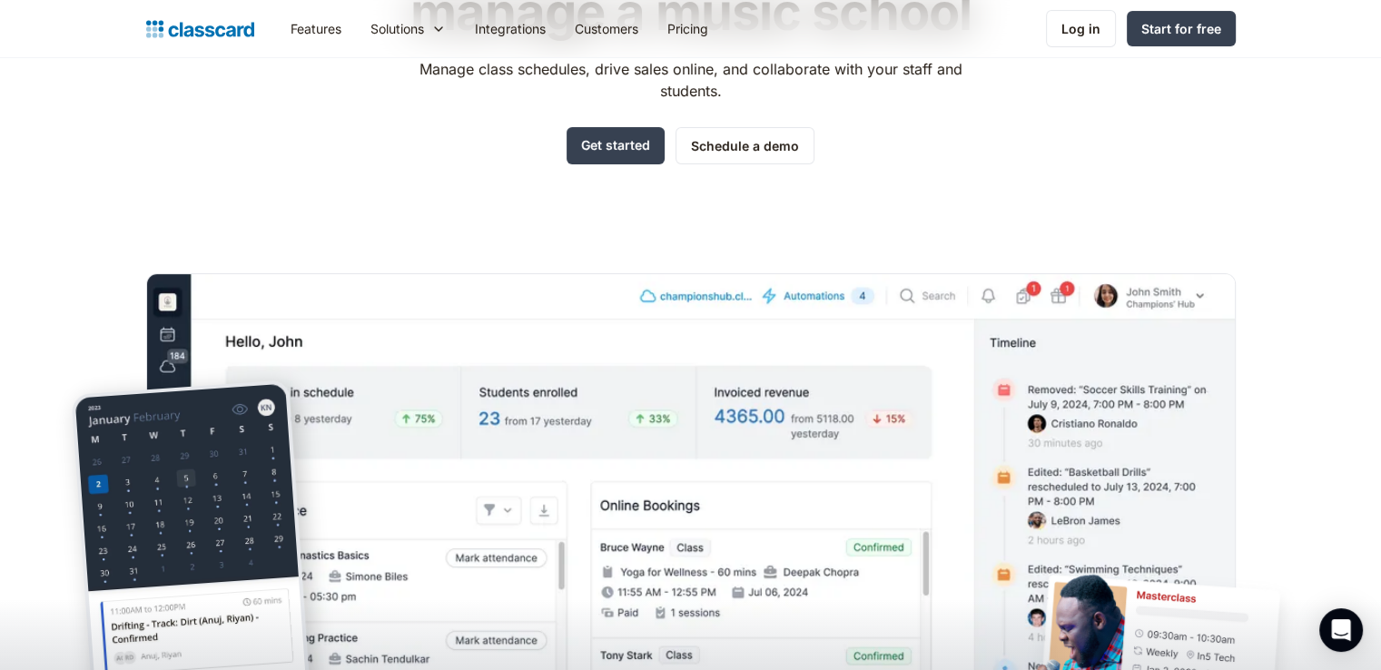
scroll to position [0, 0]
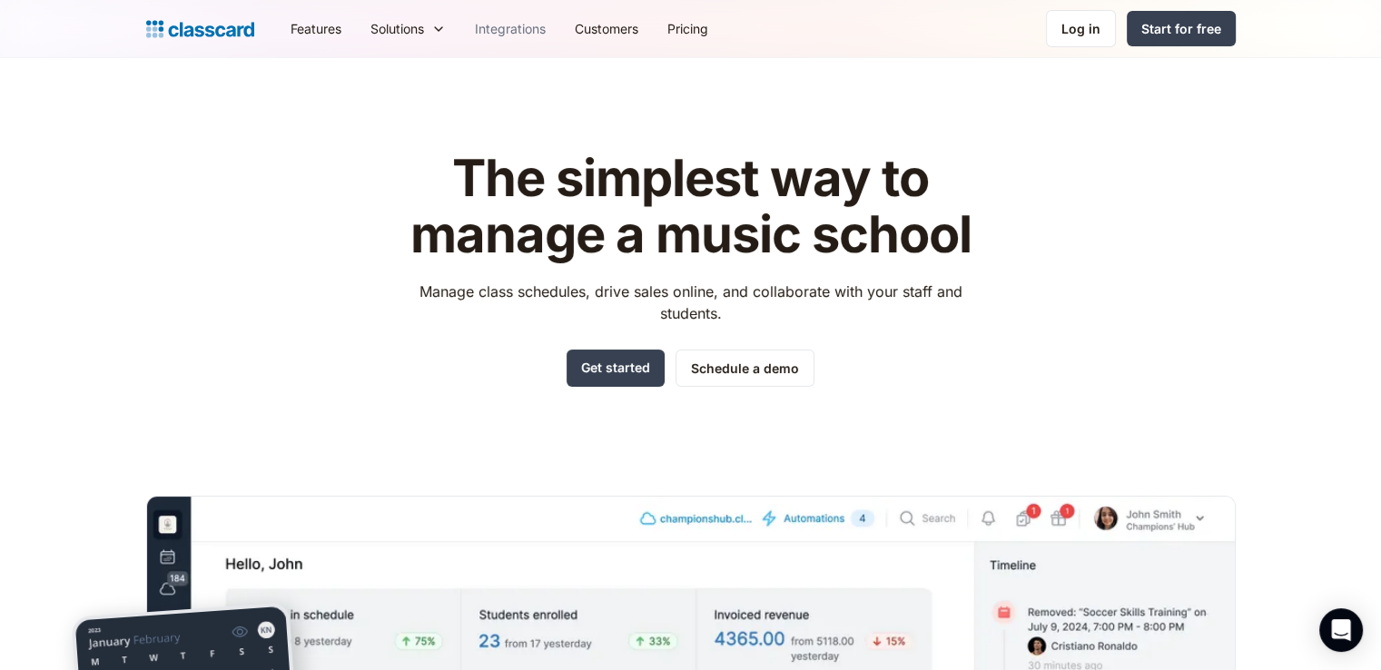
click at [499, 44] on link "Integrations" at bounding box center [510, 28] width 100 height 41
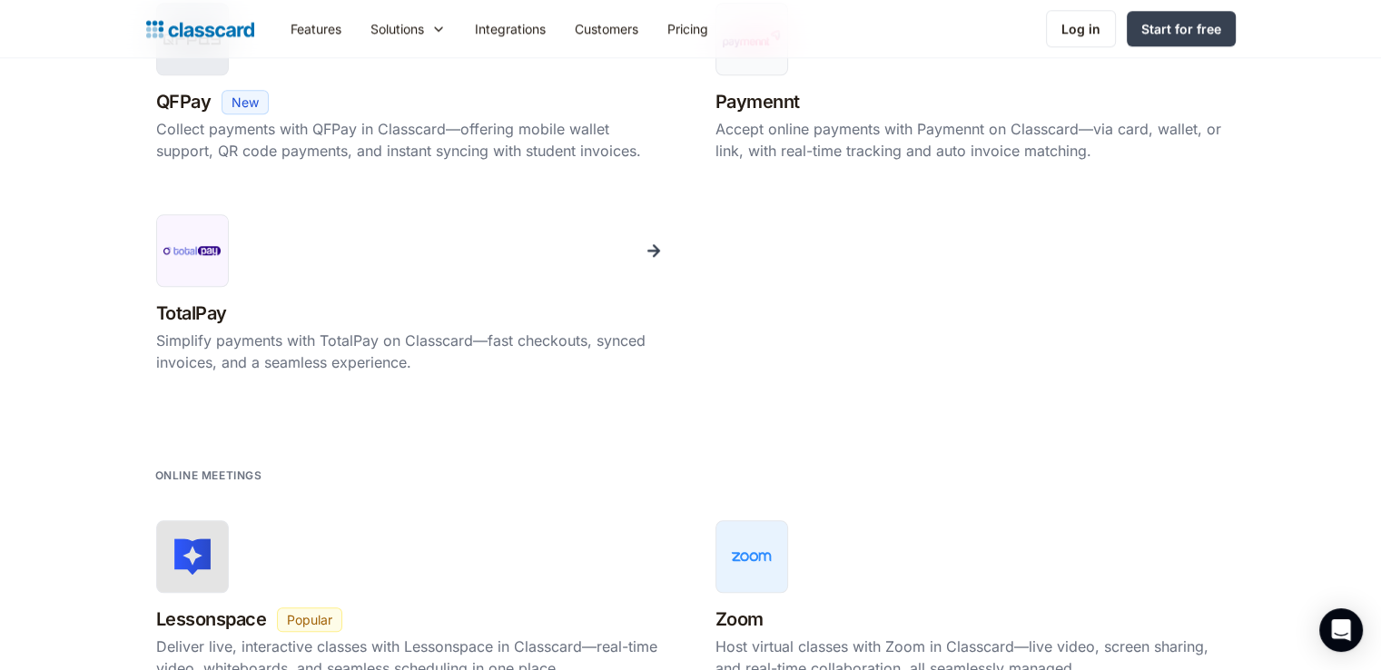
scroll to position [1998, 0]
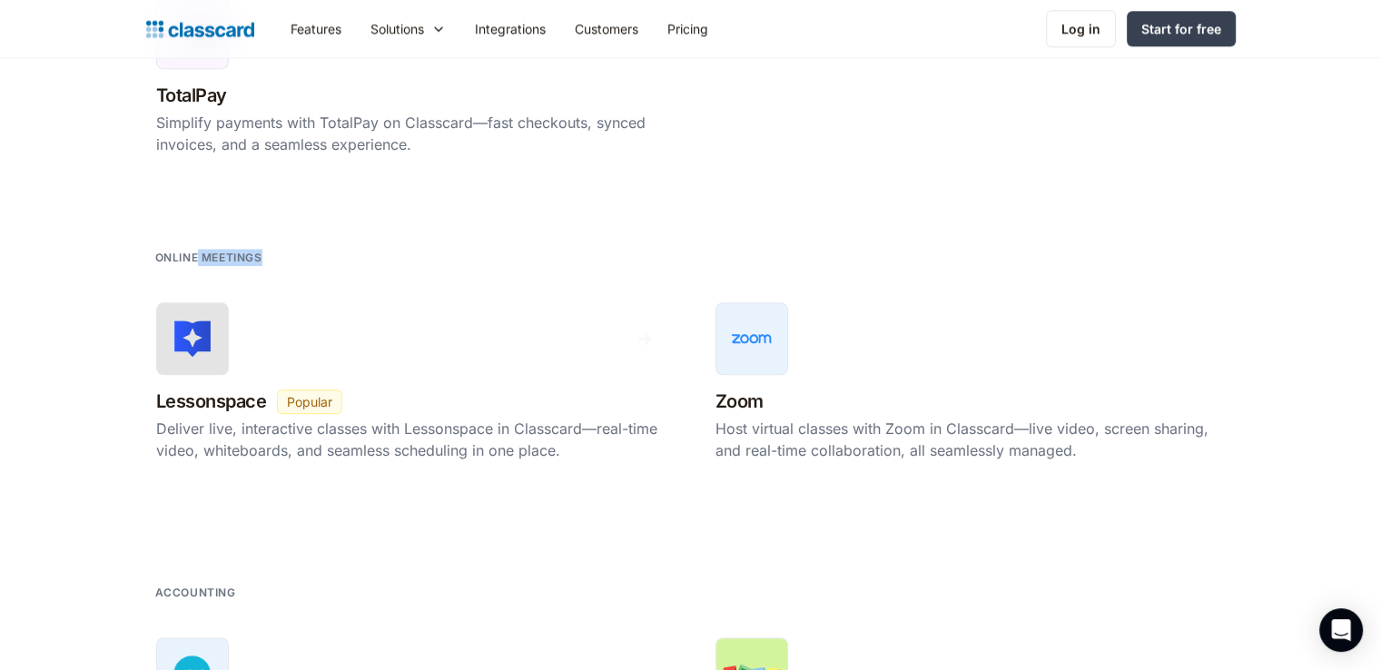
drag, startPoint x: 197, startPoint y: 258, endPoint x: 312, endPoint y: 257, distance: 115.3
click at [312, 257] on div "Online meetings Lessonspace New Beta Popular Deliver live, interactive classes …" at bounding box center [691, 376] width 1090 height 299
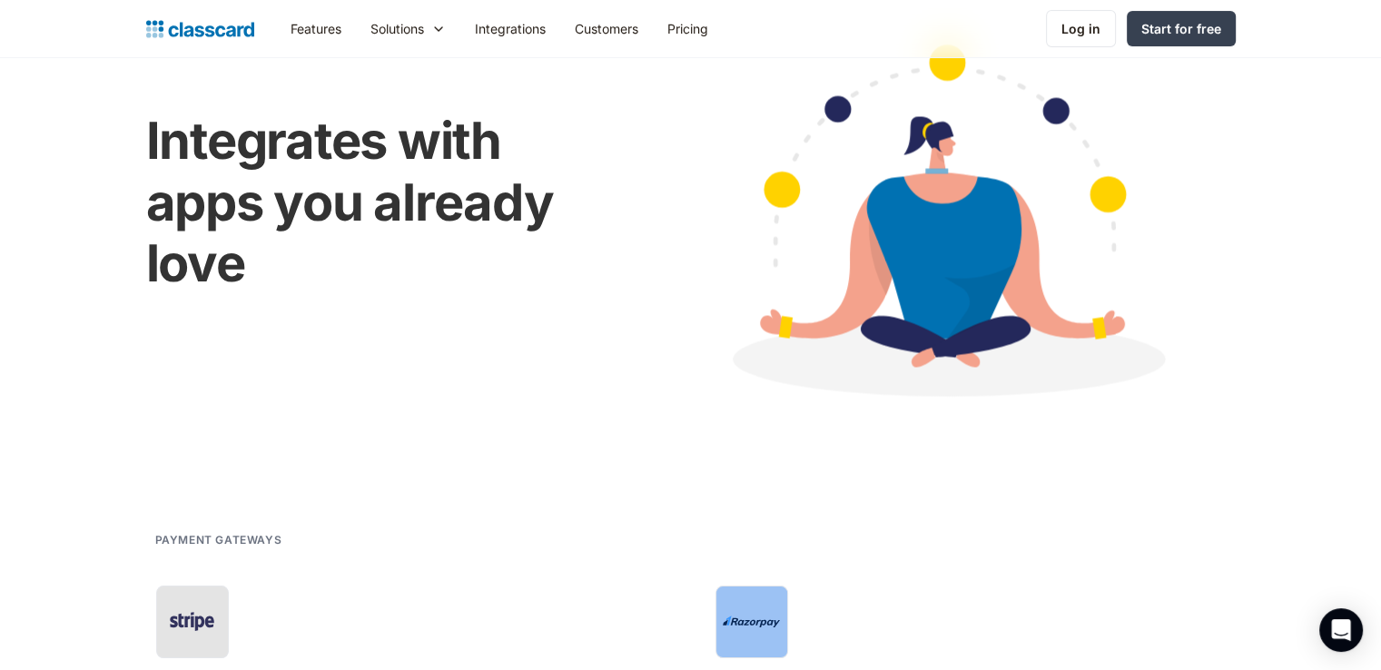
scroll to position [0, 0]
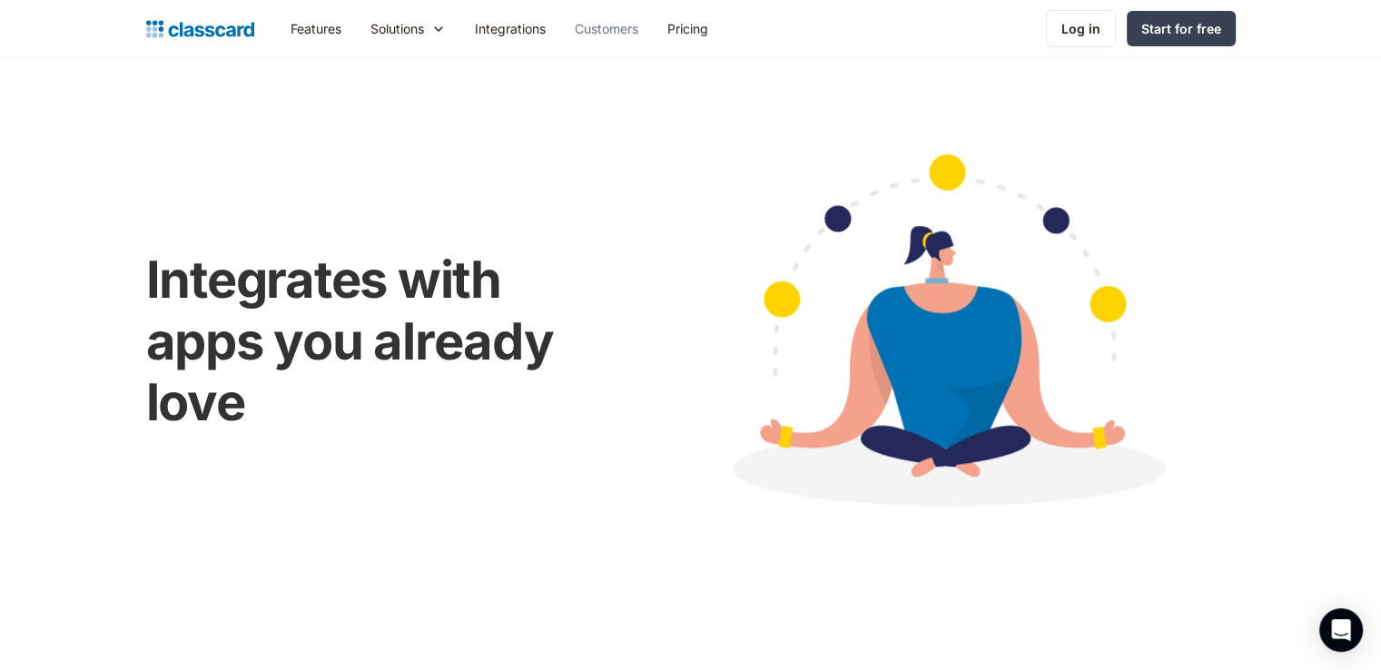
click at [592, 30] on link "Customers" at bounding box center [606, 28] width 93 height 41
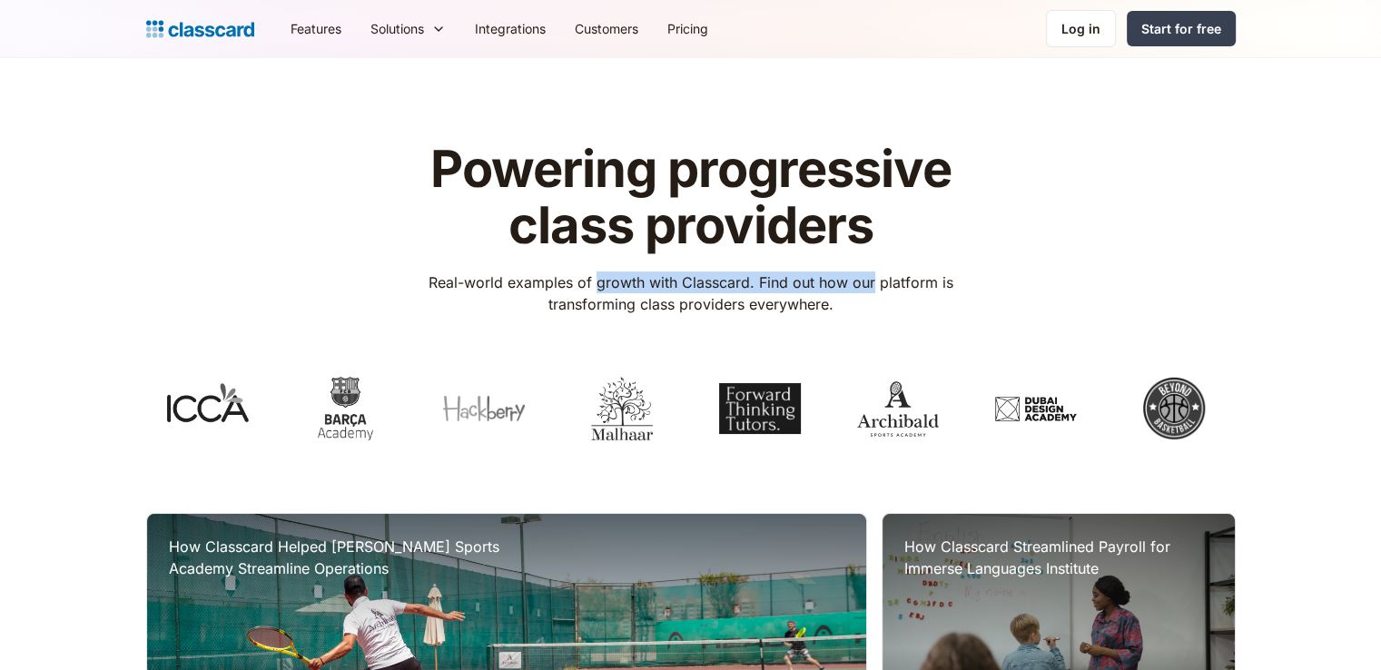
drag, startPoint x: 596, startPoint y: 273, endPoint x: 893, endPoint y: 277, distance: 297.0
click at [893, 277] on p "Real-world examples of growth with Classcard. Find out how our platform is tran…" at bounding box center [690, 294] width 577 height 44
click at [698, 19] on link "Pricing" at bounding box center [688, 28] width 70 height 41
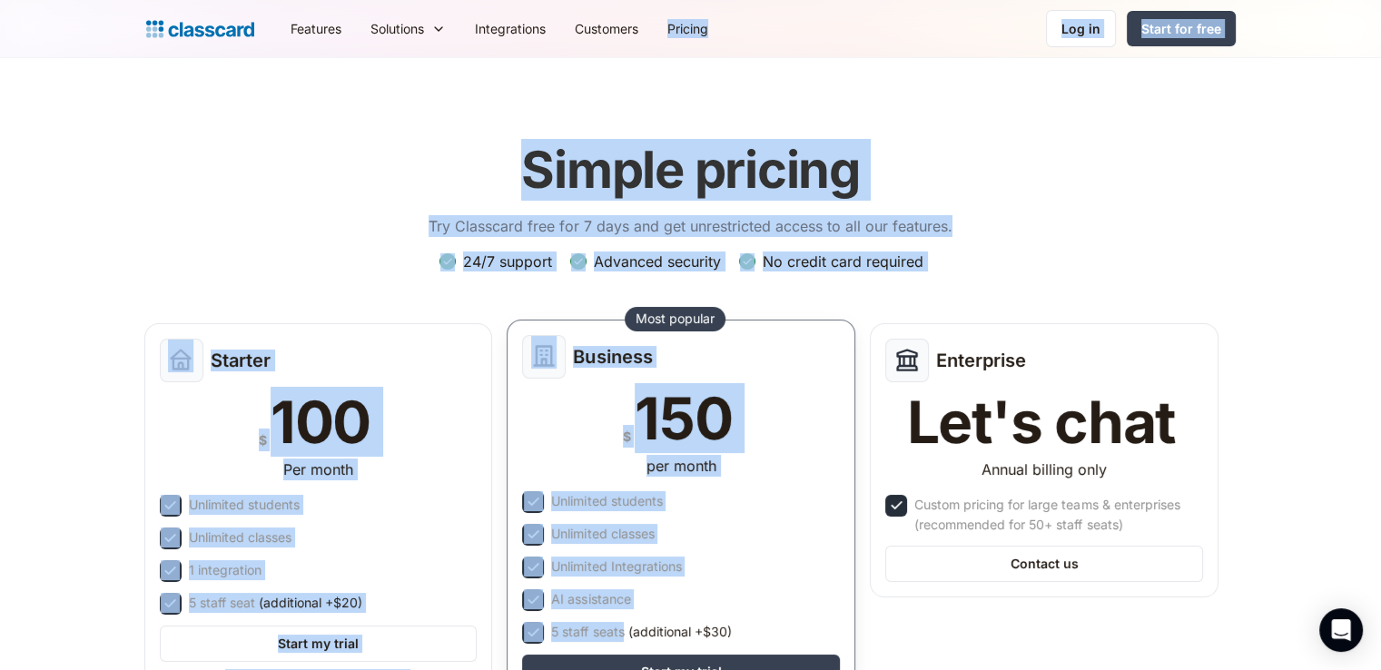
drag, startPoint x: 781, startPoint y: 541, endPoint x: 753, endPoint y: 535, distance: 28.9
click at [753, 535] on div "Business $ 150 per month Unlimited students Unlimited classes Unlimited Integra…" at bounding box center [681, 535] width 349 height 430
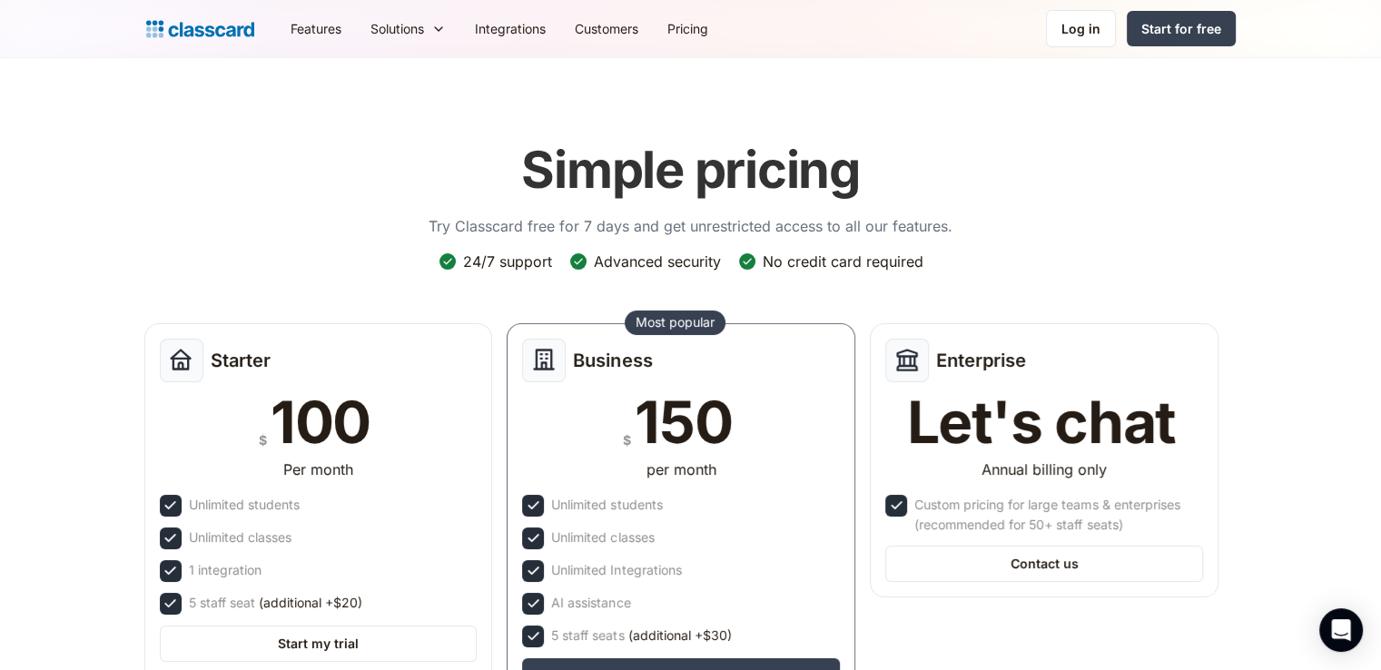
click at [340, 256] on div "Simple pricing Try Classcard free for 7 days and get unrestricted access to all…" at bounding box center [691, 447] width 1090 height 650
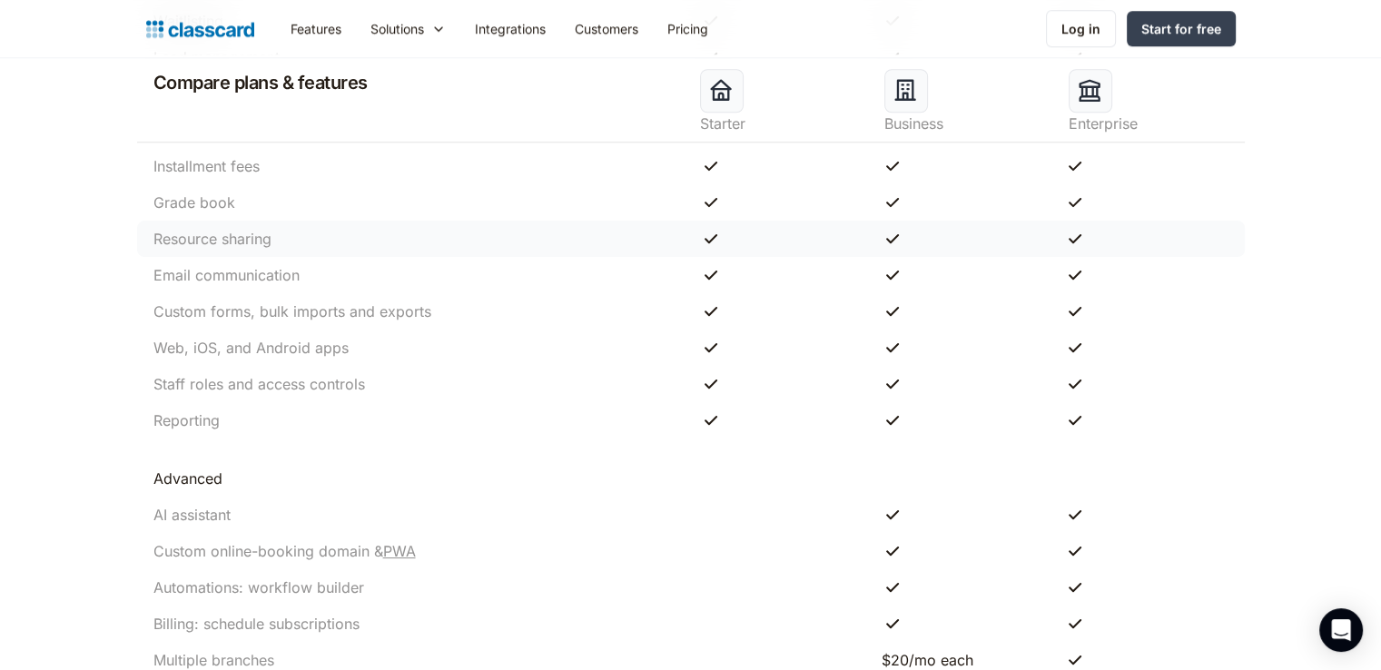
scroll to position [1561, 0]
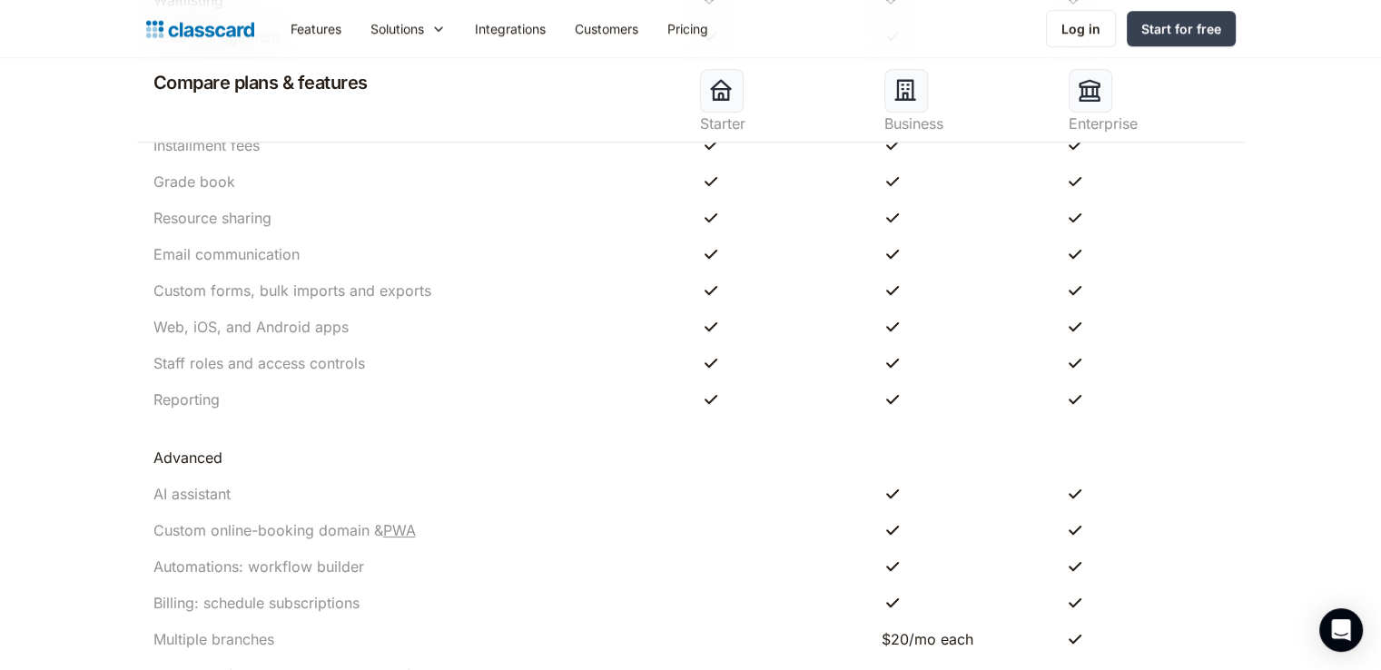
click at [44, 438] on header "Compare plans & features Starter Business Enterprise Usage Students Unlimited U…" at bounding box center [690, 163] width 1381 height 1723
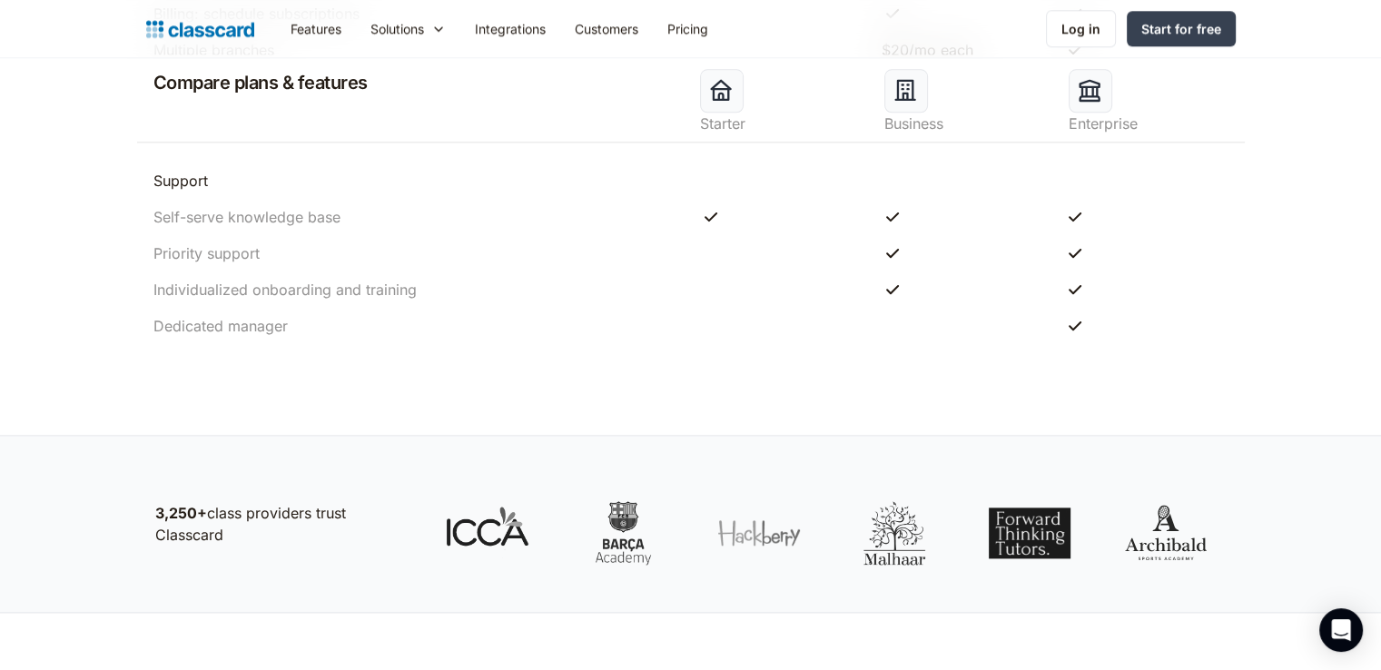
scroll to position [2098, 0]
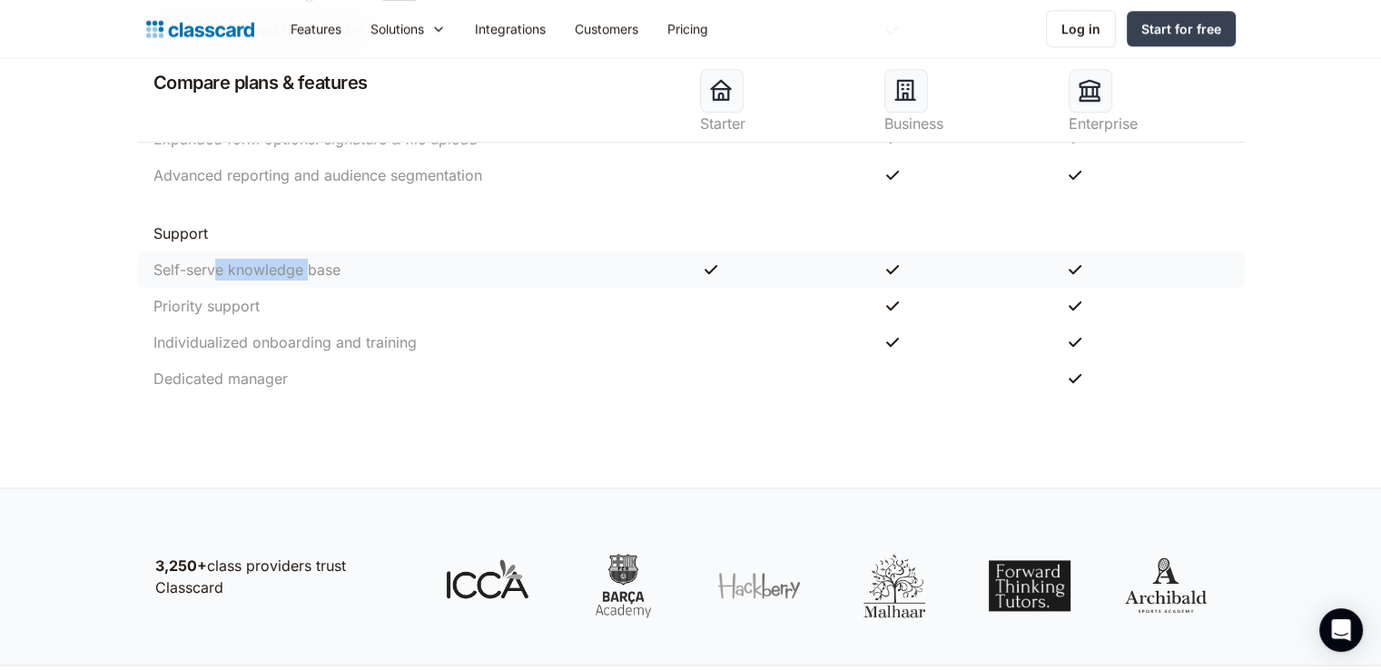
drag, startPoint x: 219, startPoint y: 276, endPoint x: 346, endPoint y: 272, distance: 127.2
click at [346, 272] on div "Self-serve knowledge base" at bounding box center [417, 270] width 547 height 22
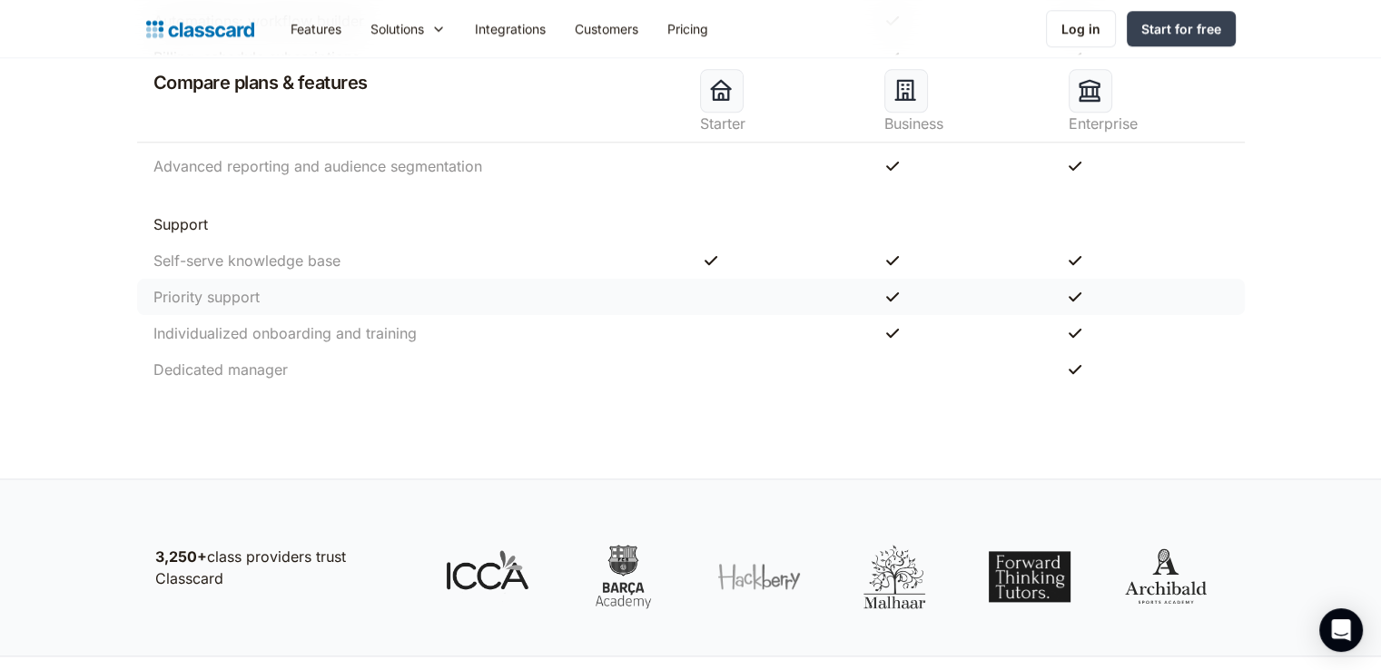
scroll to position [2114, 0]
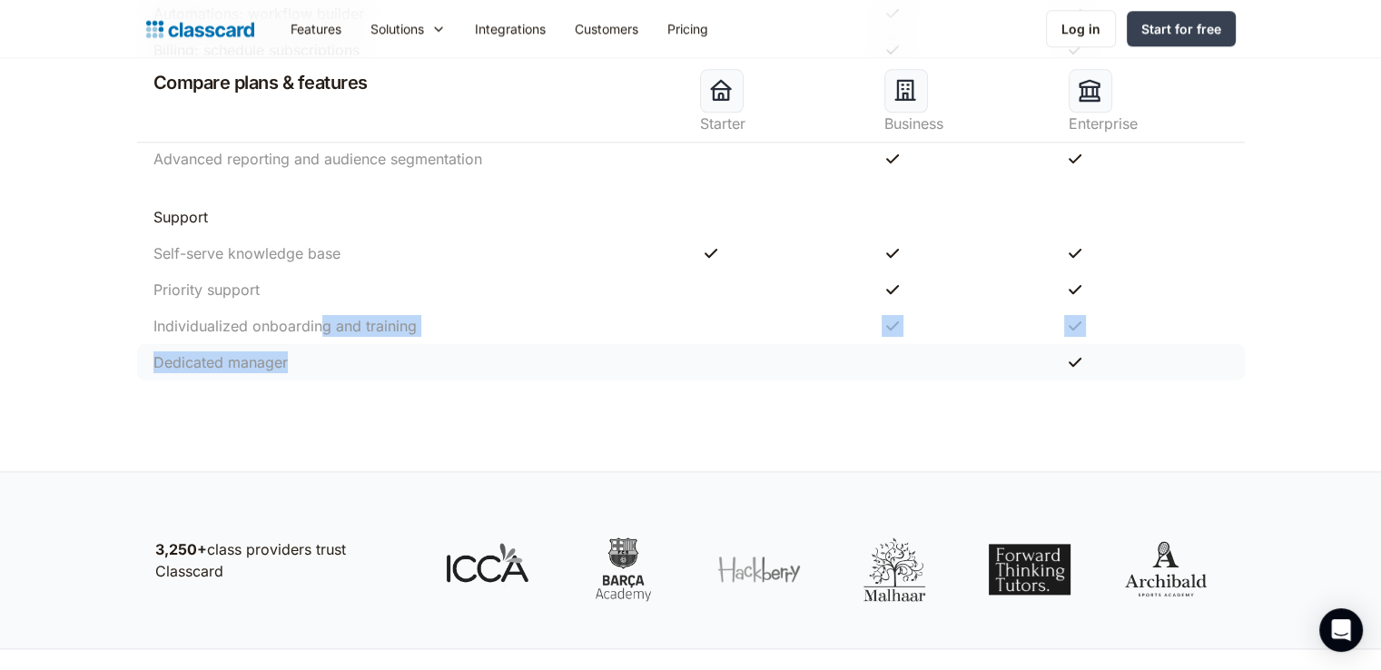
drag, startPoint x: 318, startPoint y: 328, endPoint x: 454, endPoint y: 342, distance: 137.0
click at [454, 344] on div "Dedicated manager" at bounding box center [691, 362] width 1108 height 36
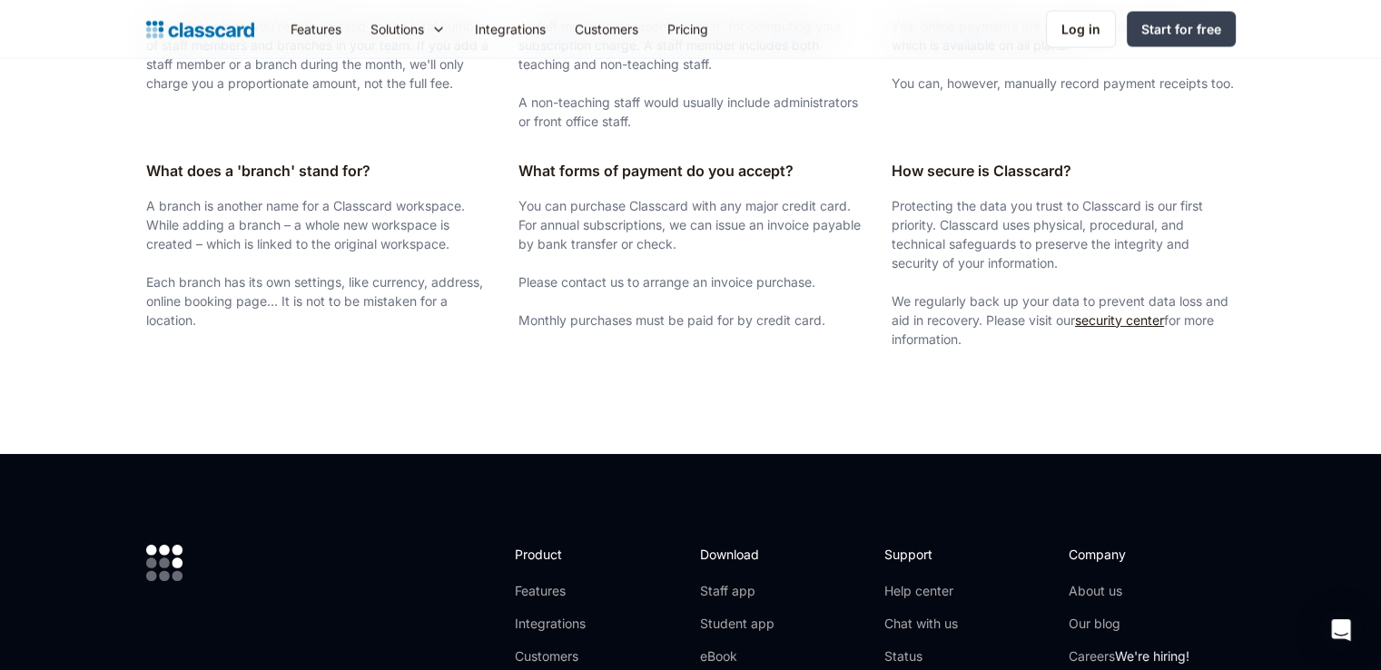
scroll to position [3128, 0]
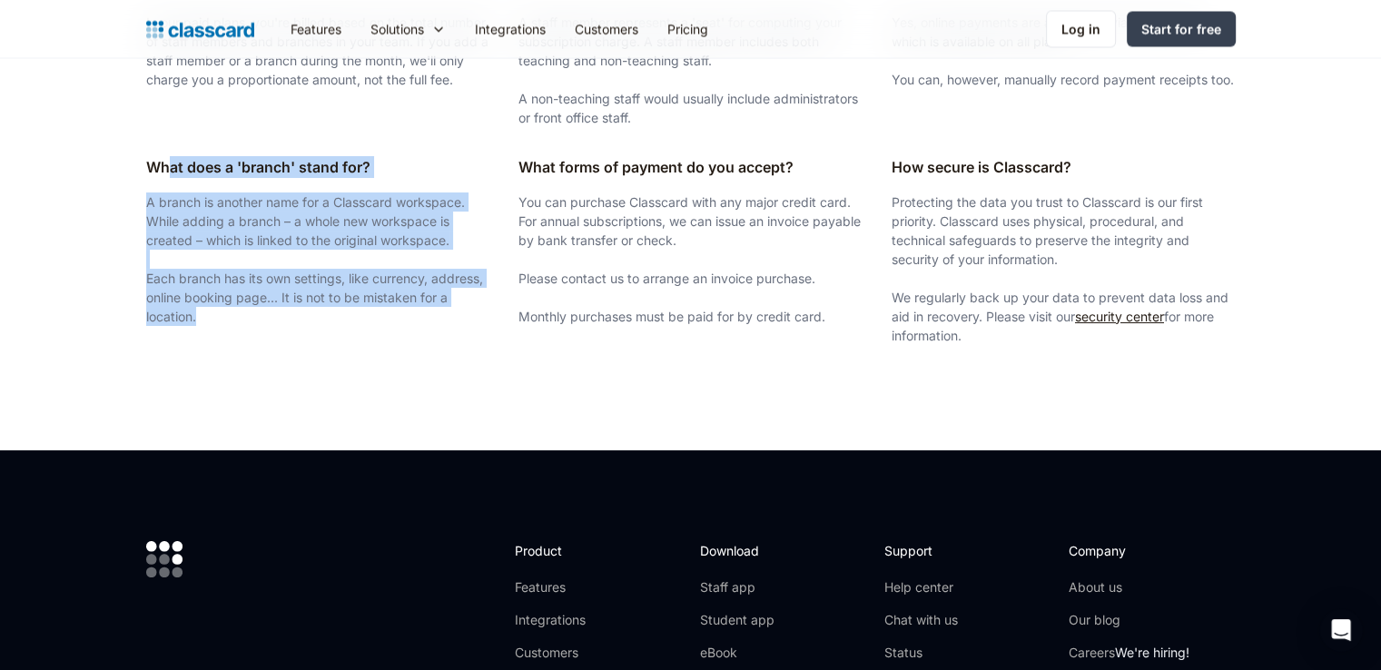
drag, startPoint x: 239, startPoint y: 411, endPoint x: 169, endPoint y: 163, distance: 257.6
click at [169, 163] on section "Have more questions? For billing related, nonprofit or enterprise plans Contact…" at bounding box center [690, 43] width 1381 height 815
click at [169, 163] on strong "What does a 'branch' stand for?" at bounding box center [258, 167] width 224 height 18
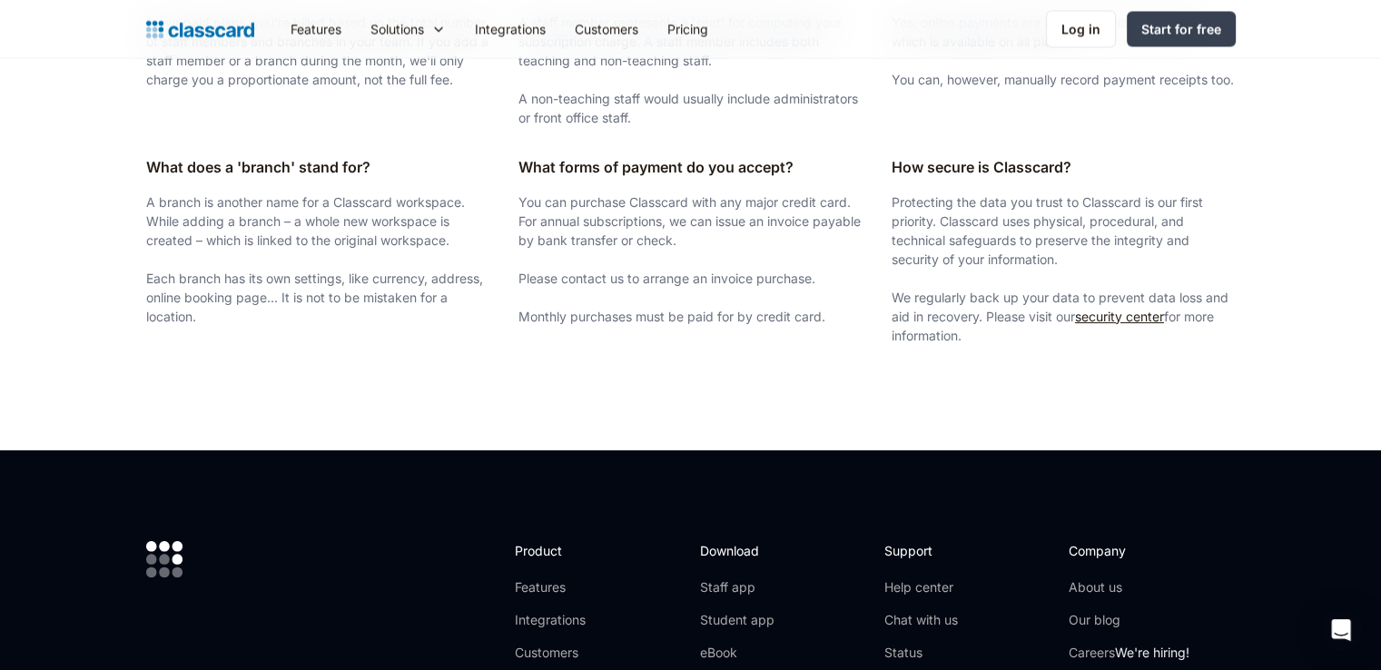
click at [169, 163] on strong "What does a 'branch' stand for?" at bounding box center [258, 167] width 224 height 18
drag, startPoint x: 169, startPoint y: 163, endPoint x: 186, endPoint y: 422, distance: 260.3
drag, startPoint x: 186, startPoint y: 422, endPoint x: 65, endPoint y: 302, distance: 170.2
click at [65, 302] on section "Have more questions? For billing related, nonprofit or enterprise plans Contact…" at bounding box center [690, 43] width 1381 height 815
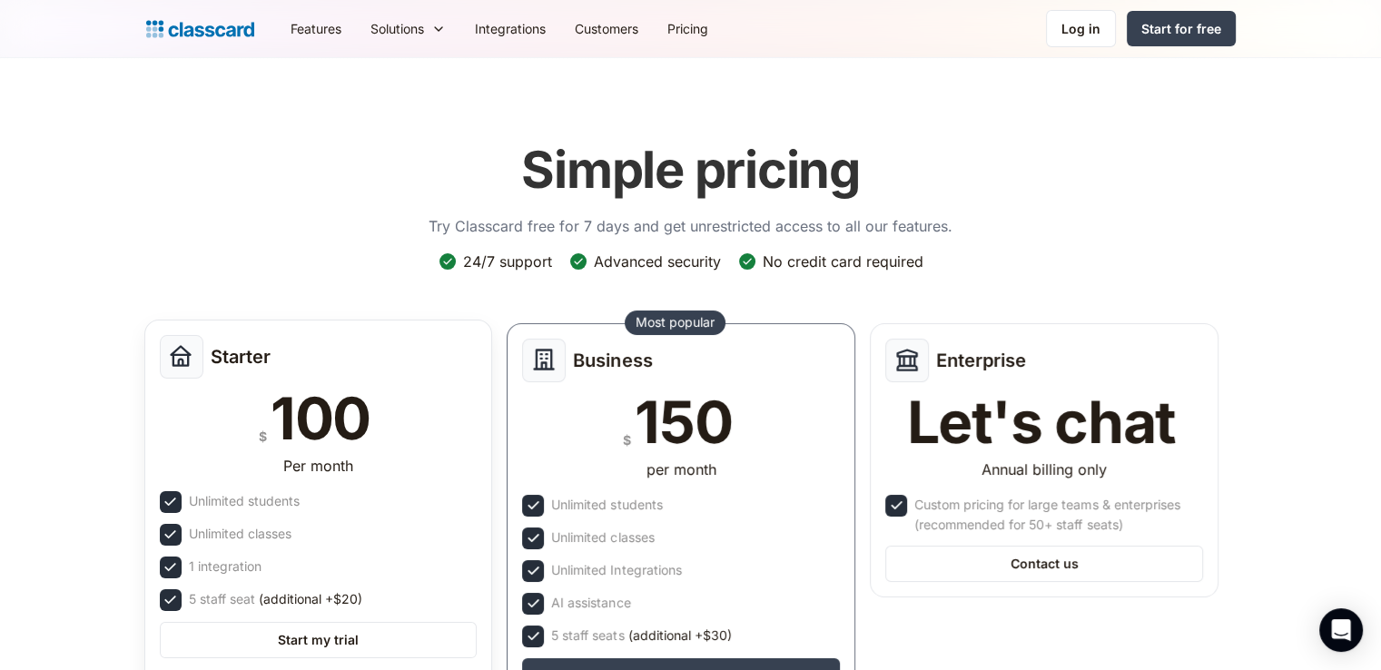
scroll to position [0, 0]
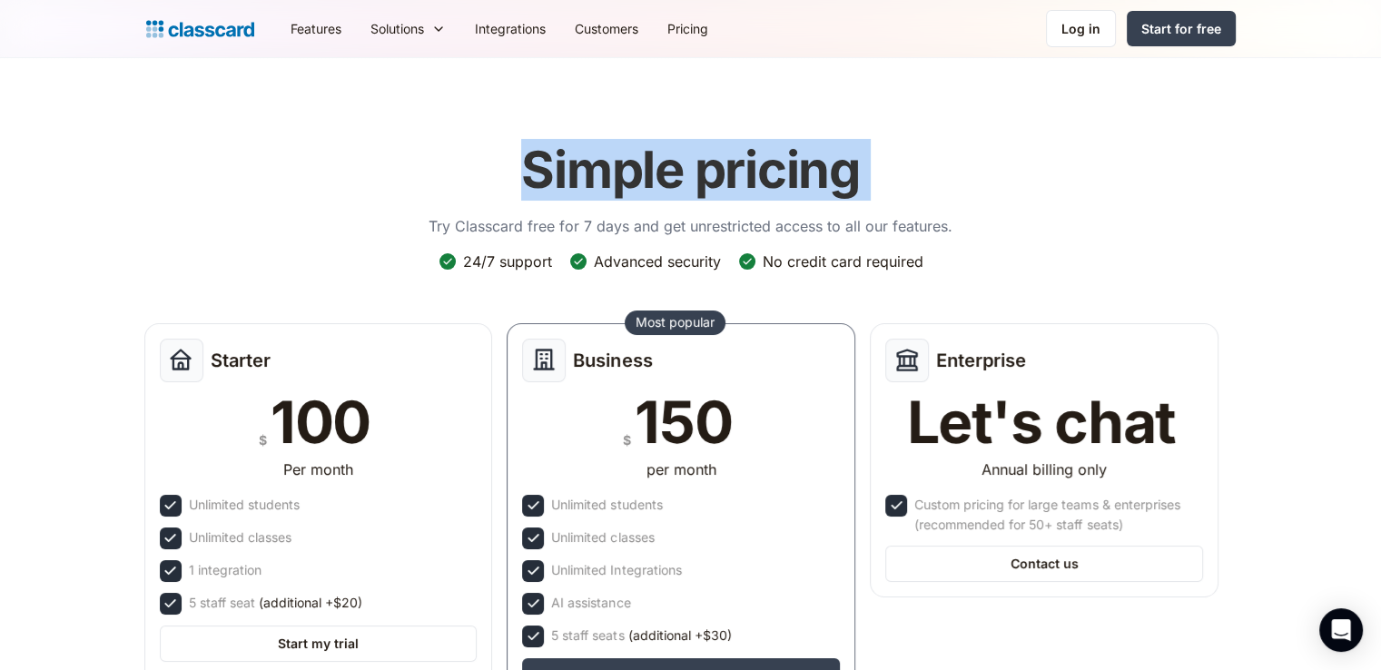
drag, startPoint x: 413, startPoint y: 167, endPoint x: 487, endPoint y: 109, distance: 93.8
click at [487, 109] on header "Simple pricing Try Classcard free for 7 days and get unrestricted access to all…" at bounding box center [690, 460] width 1381 height 805
click at [688, 103] on header "Simple pricing Try Classcard free for 7 days and get unrestricted access to all…" at bounding box center [690, 460] width 1381 height 805
